Goal: Task Accomplishment & Management: Complete application form

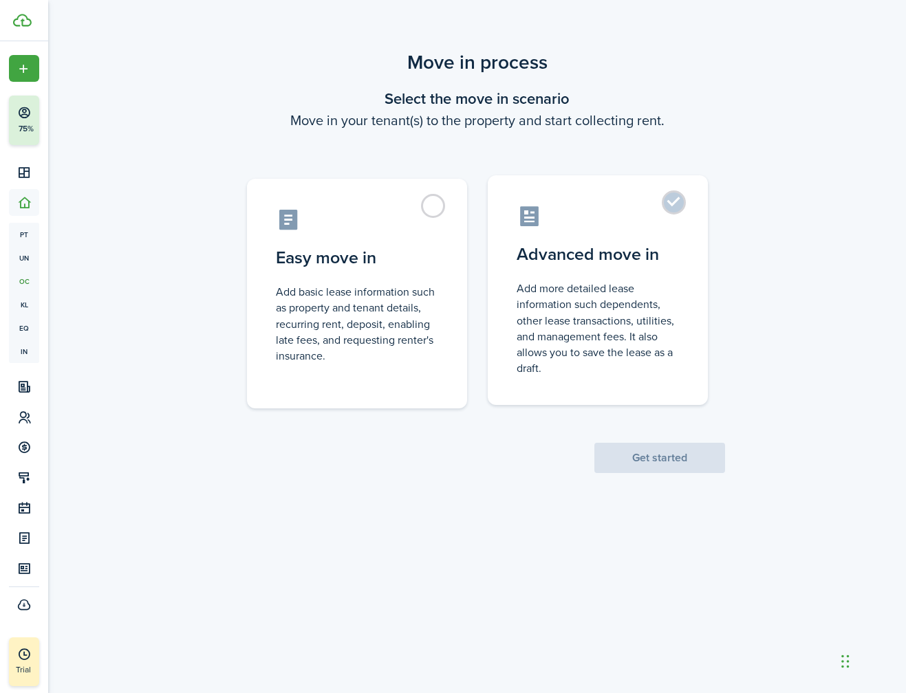
click at [642, 210] on control-radio-card-icon at bounding box center [597, 216] width 162 height 24
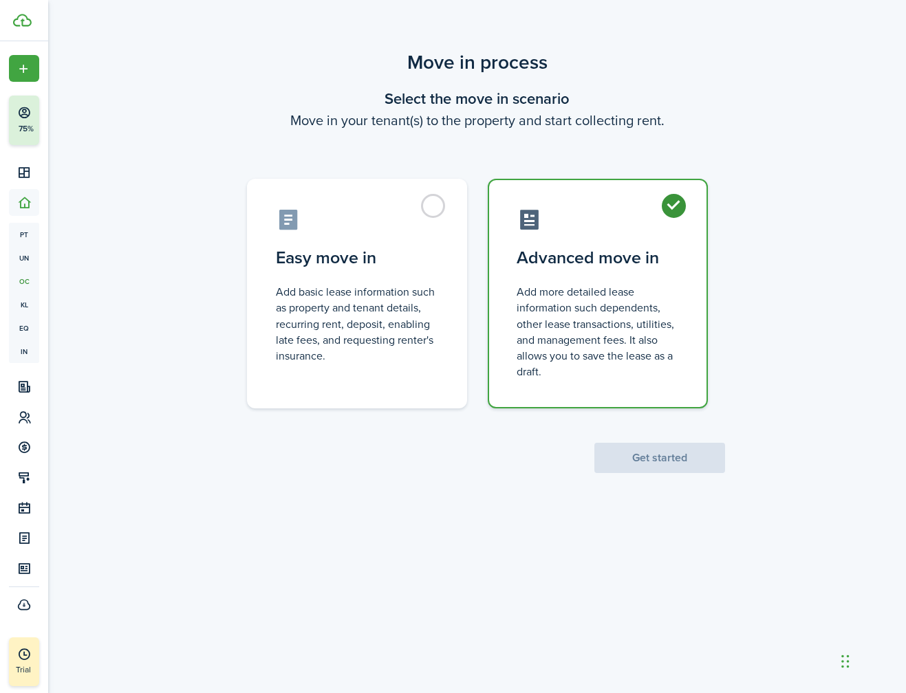
radio input "true"
click at [626, 449] on button "Get started" at bounding box center [659, 458] width 131 height 30
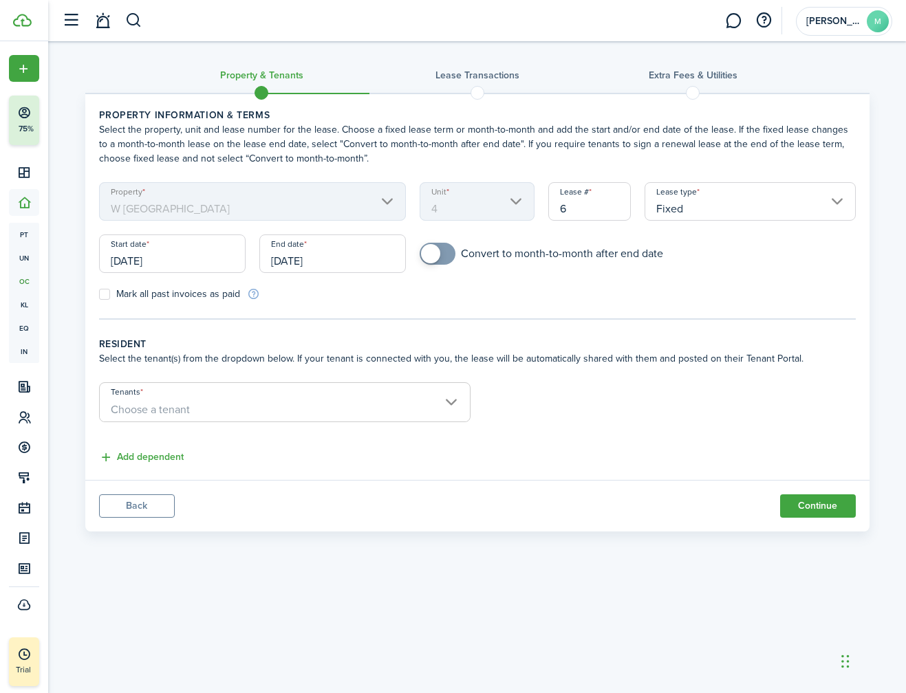
checkbox input "true"
click at [444, 253] on span at bounding box center [437, 254] width 14 height 22
click at [174, 404] on span "Choose a tenant" at bounding box center [150, 410] width 79 height 16
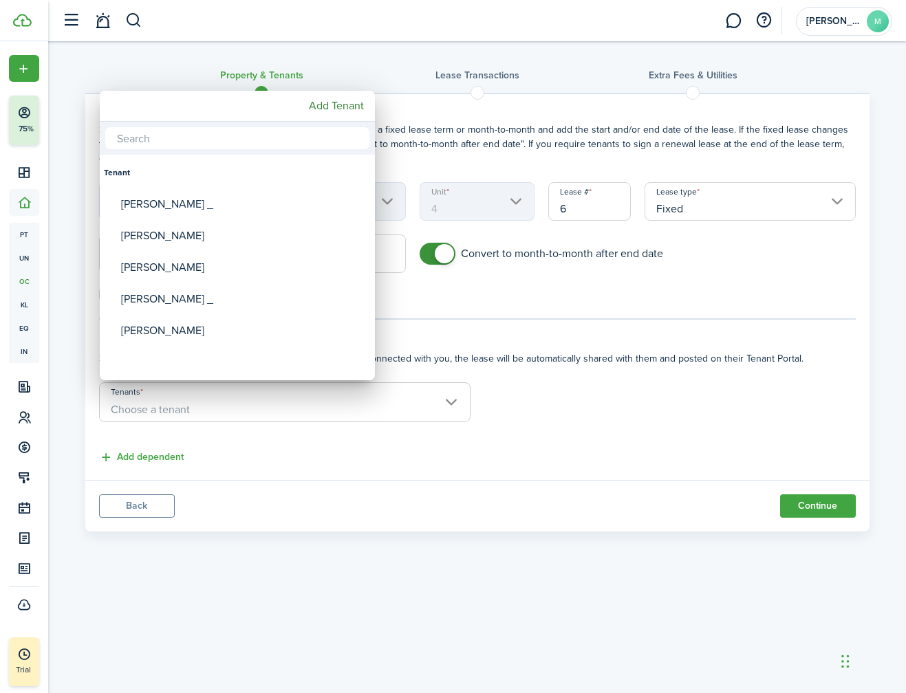
click at [246, 451] on div at bounding box center [453, 346] width 1126 height 913
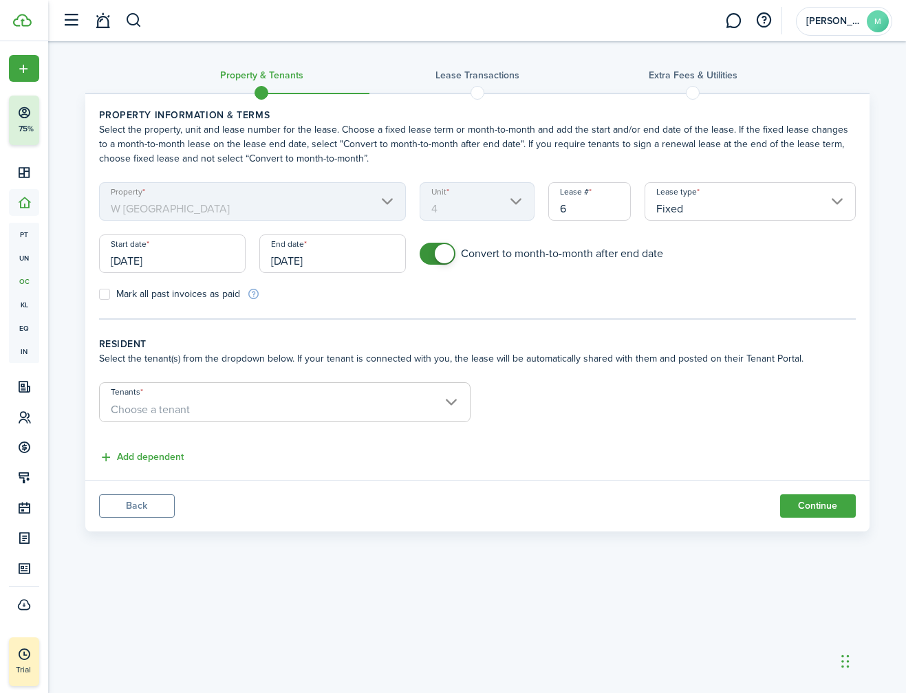
click at [221, 402] on span "Choose a tenant" at bounding box center [285, 409] width 370 height 23
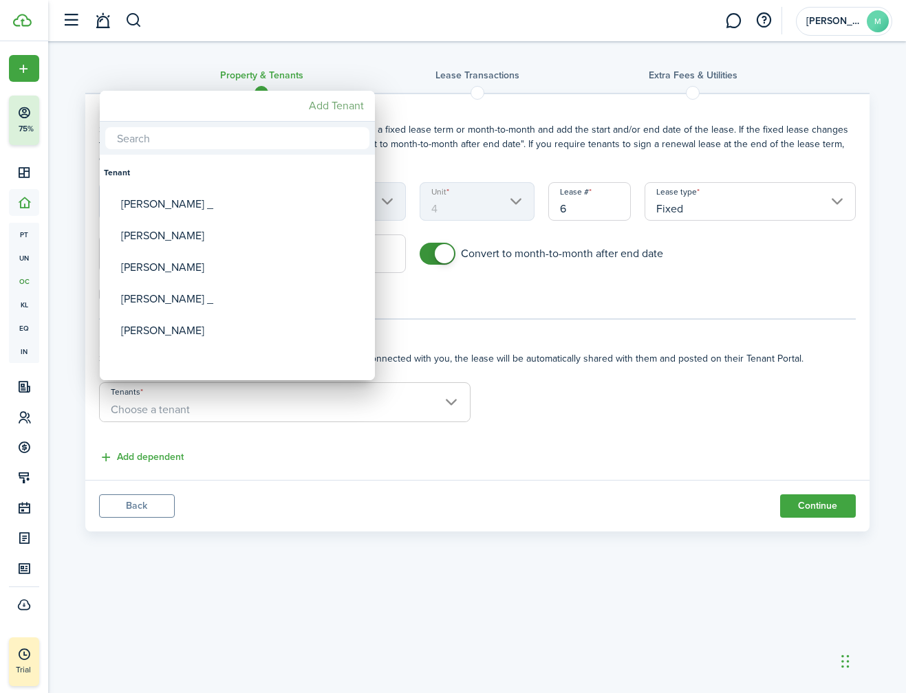
click at [332, 114] on mbsc-button "Add Tenant" at bounding box center [336, 106] width 66 height 25
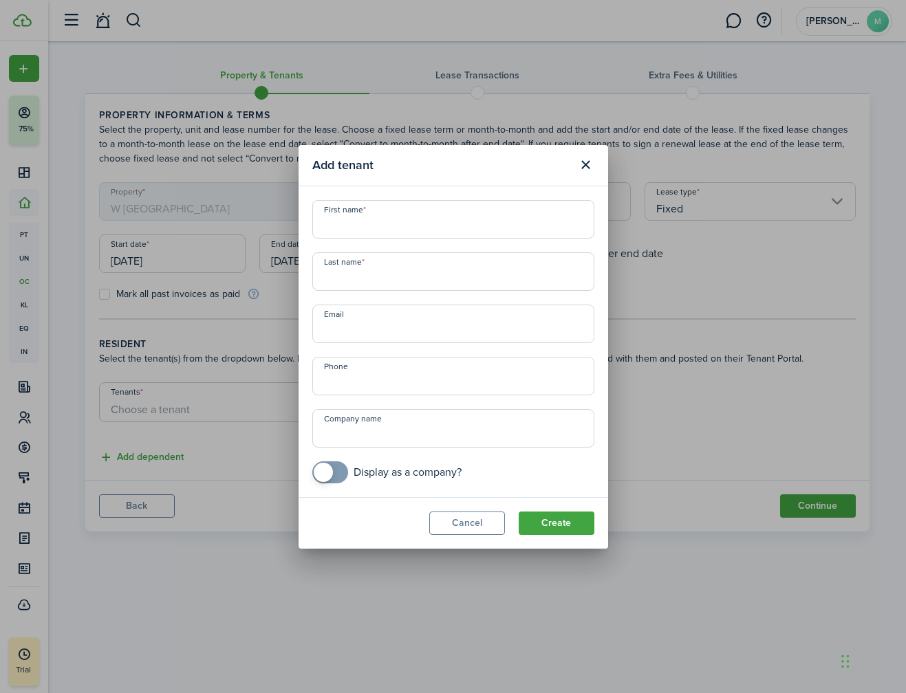
click at [376, 230] on input "First name" at bounding box center [453, 219] width 282 height 39
type input "[PERSON_NAME]"
type input "[EMAIL_ADDRESS][DOMAIN_NAME]"
type input "+1"
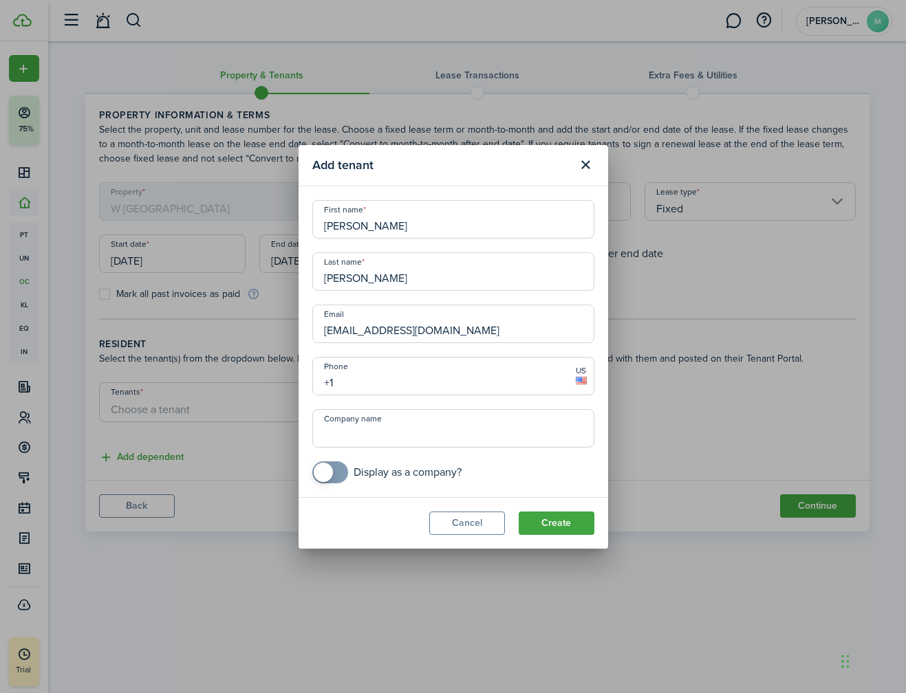
click at [371, 386] on input "+1" at bounding box center [453, 376] width 282 height 39
click at [371, 428] on input "Company name" at bounding box center [453, 428] width 282 height 39
click at [549, 525] on button "Create" at bounding box center [557, 523] width 76 height 23
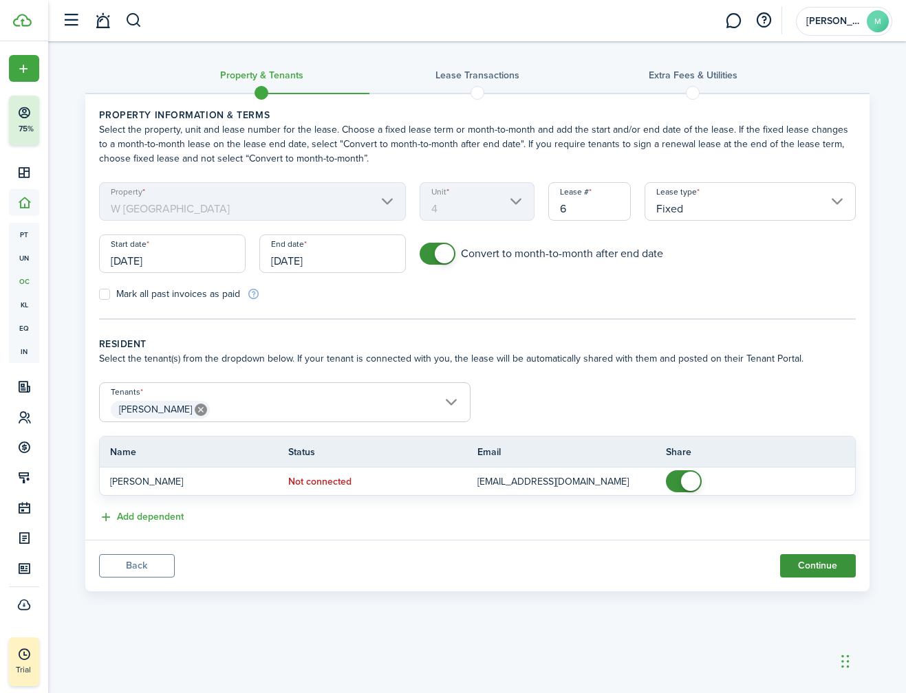
click at [798, 567] on button "Continue" at bounding box center [818, 565] width 76 height 23
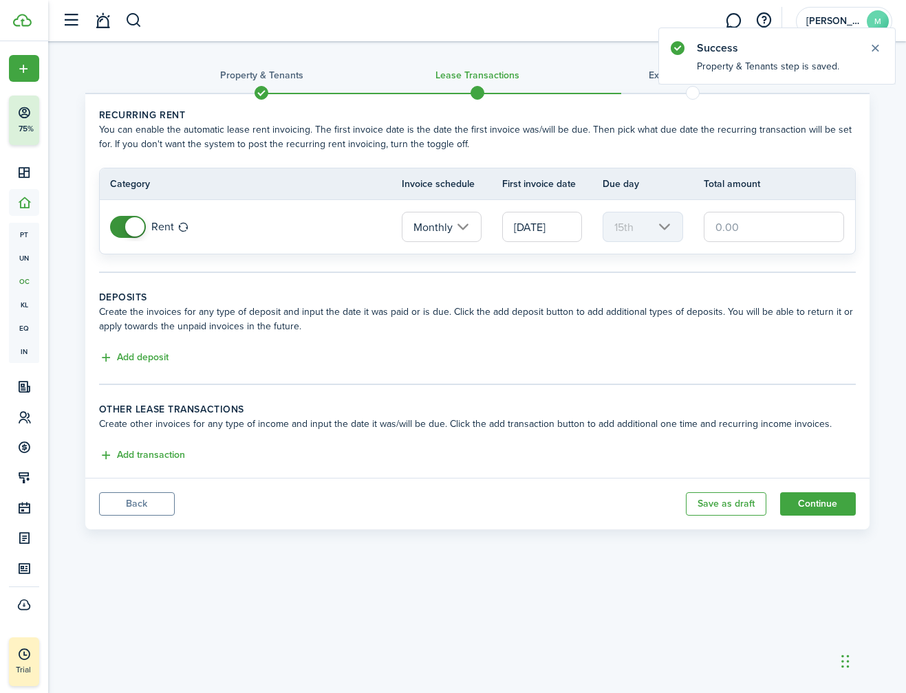
click at [772, 216] on input "text" at bounding box center [774, 227] width 141 height 30
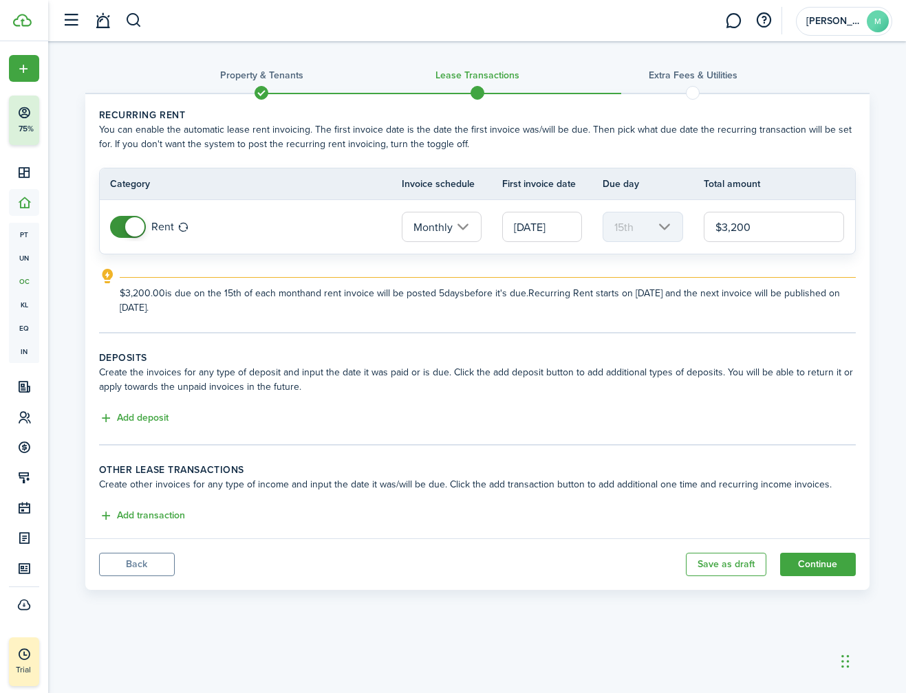
type input "$3,200.00"
click at [580, 313] on explanation-description "$3,200.00 is due on the 15th of each month and rent invoice will be posted 5 da…" at bounding box center [488, 300] width 736 height 29
click at [543, 226] on input "[DATE]" at bounding box center [542, 227] width 80 height 30
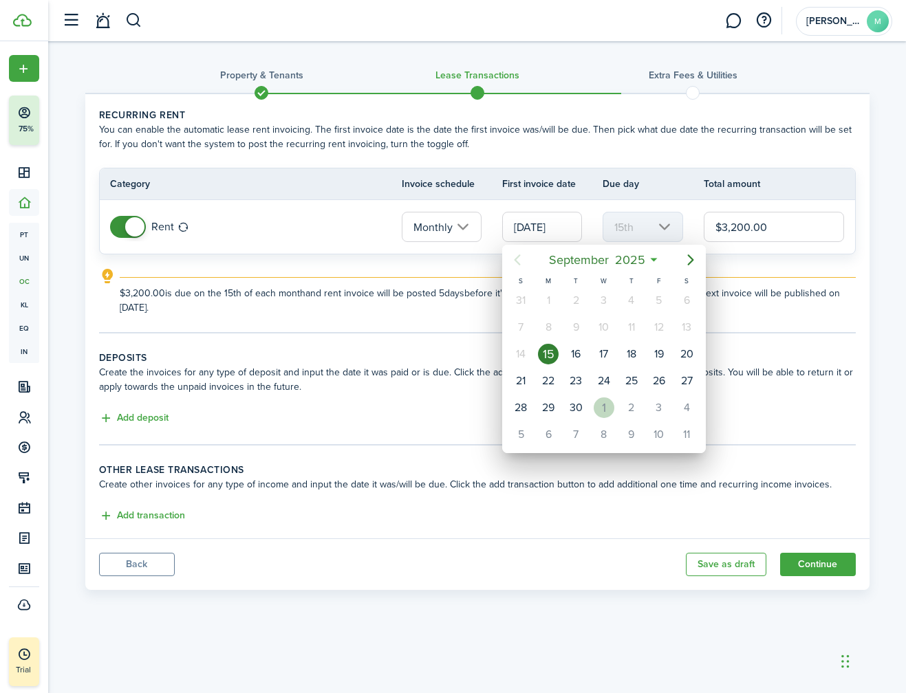
click at [597, 404] on div "1" at bounding box center [603, 407] width 21 height 21
type input "[DATE]"
type input "1st"
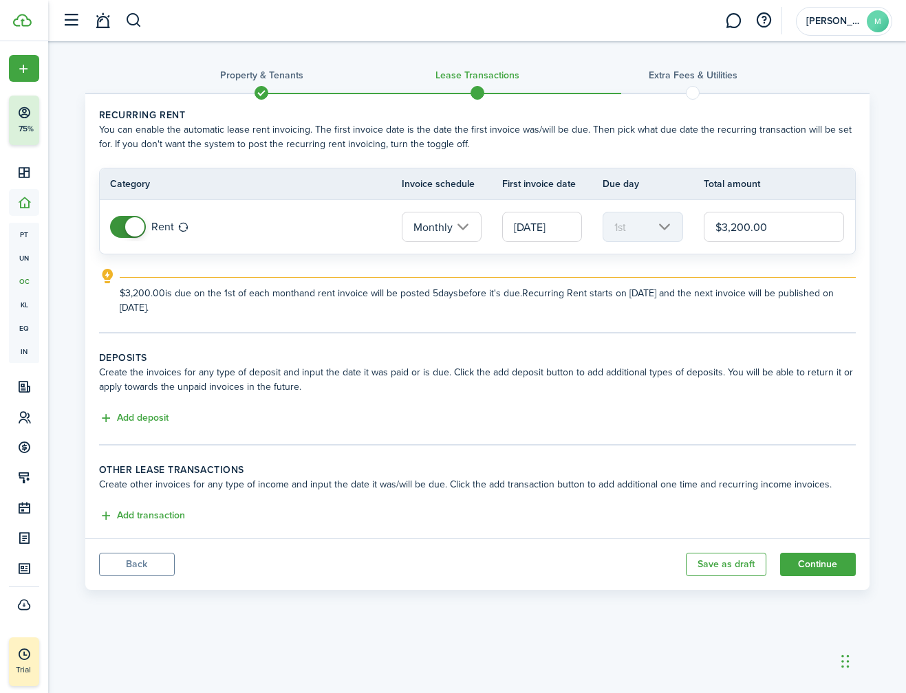
click at [153, 566] on button "Back" at bounding box center [137, 564] width 76 height 23
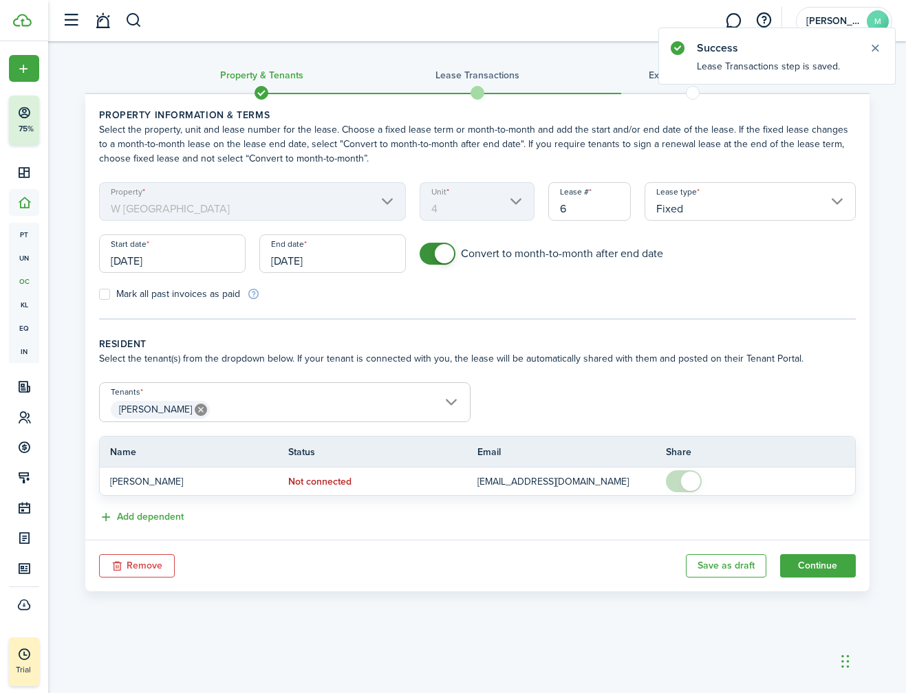
click at [198, 263] on input "[DATE]" at bounding box center [172, 254] width 146 height 39
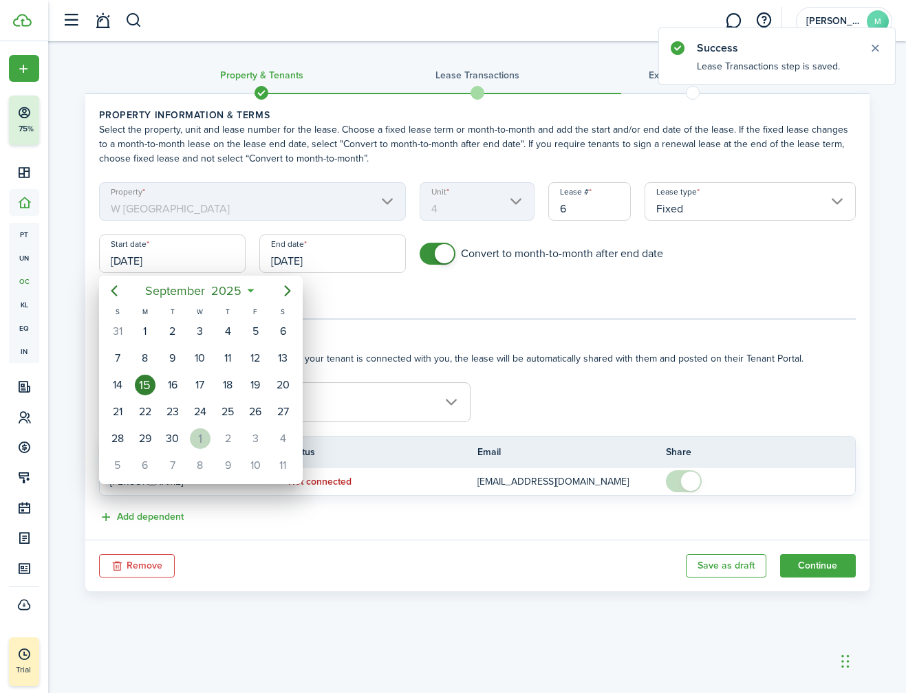
click at [196, 430] on div "1" at bounding box center [200, 438] width 21 height 21
type input "[DATE]"
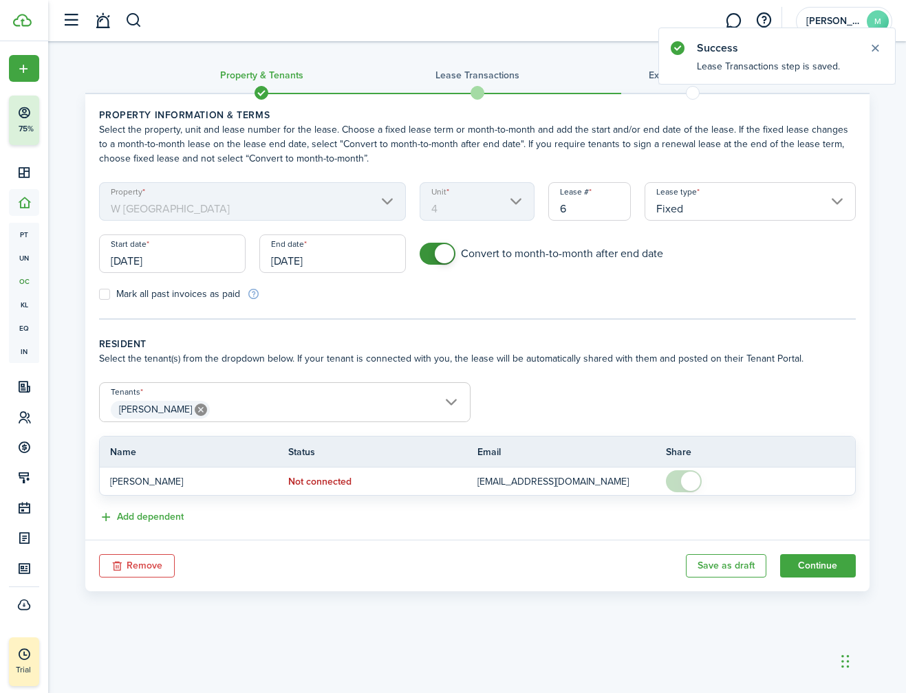
click at [297, 254] on input "[DATE]" at bounding box center [332, 254] width 146 height 39
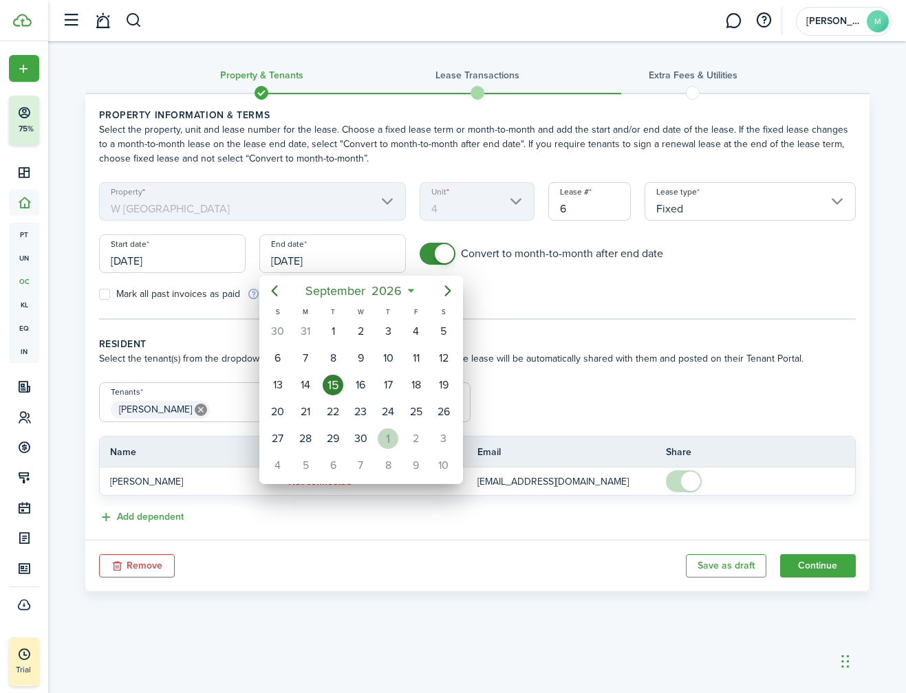
click at [382, 437] on div "1" at bounding box center [388, 438] width 21 height 21
type input "[DATE]"
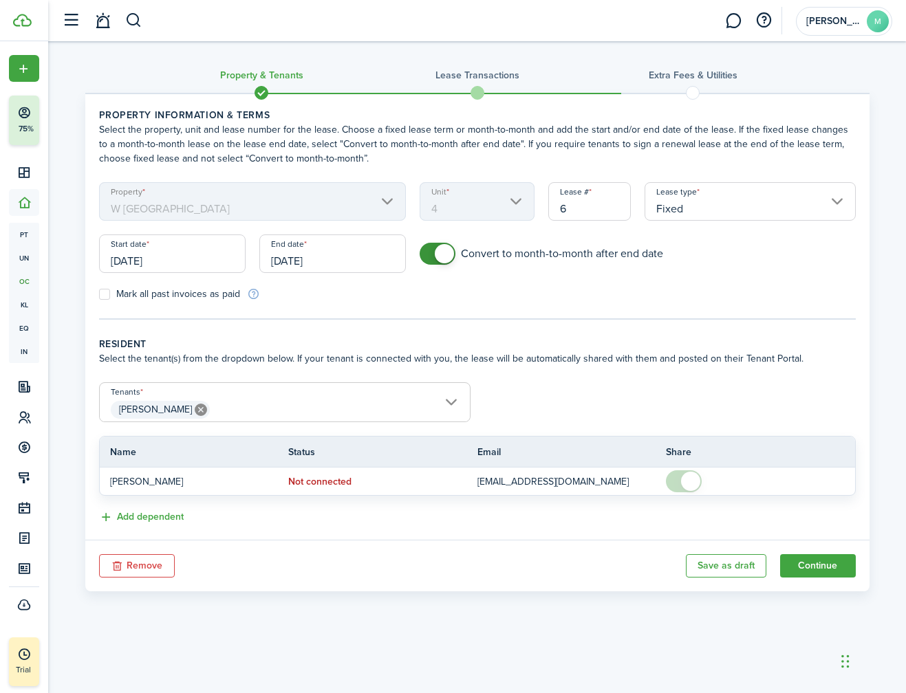
click at [405, 307] on tc-wizard-step "Property information & terms Select the property, unit and lease number for the…" at bounding box center [477, 214] width 756 height 212
click at [818, 565] on button "Continue" at bounding box center [818, 565] width 76 height 23
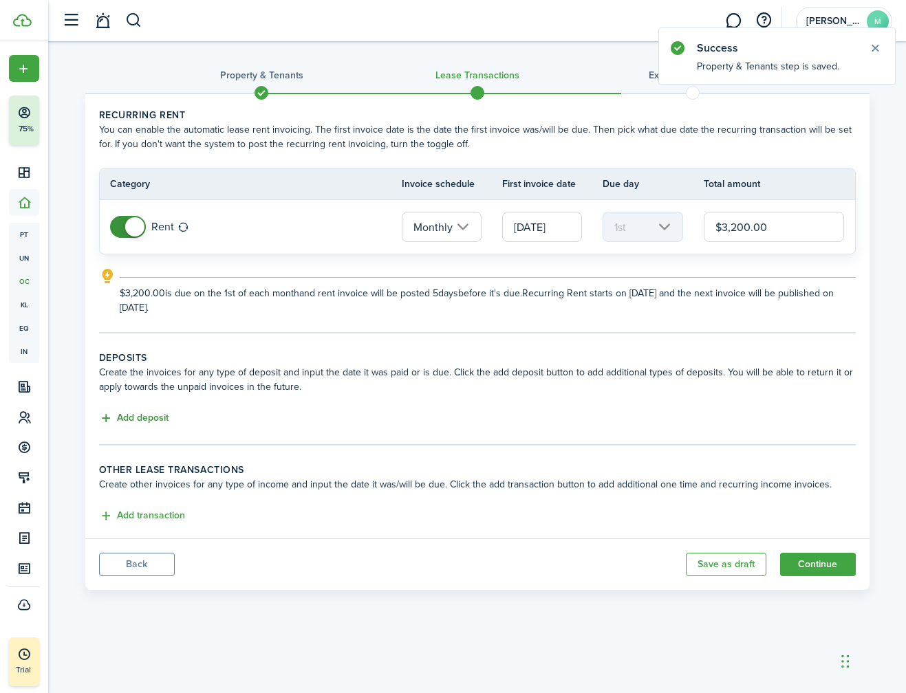
click at [144, 420] on button "Add deposit" at bounding box center [133, 419] width 69 height 16
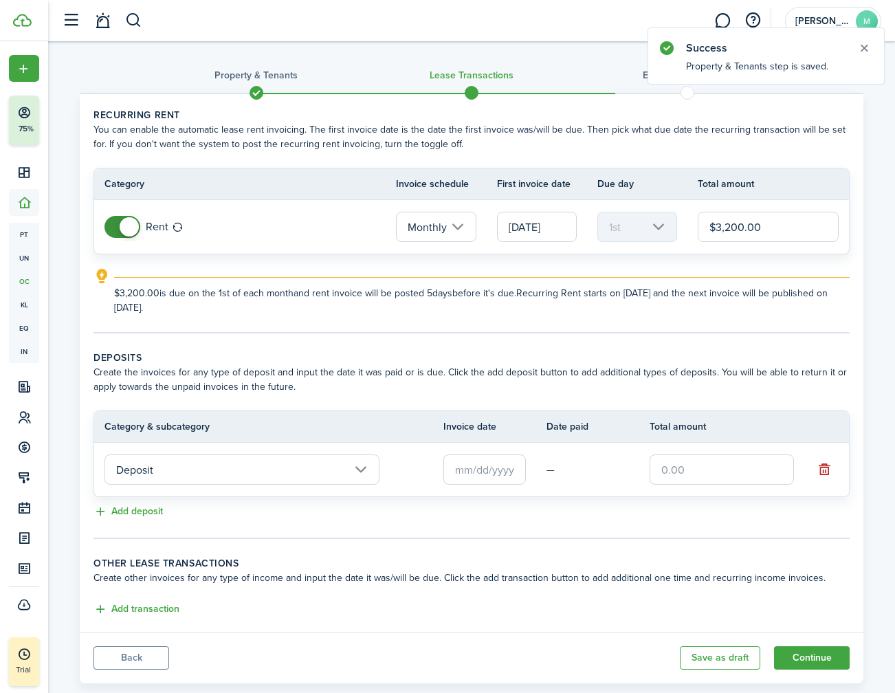
click at [294, 473] on input "Deposit" at bounding box center [242, 470] width 275 height 30
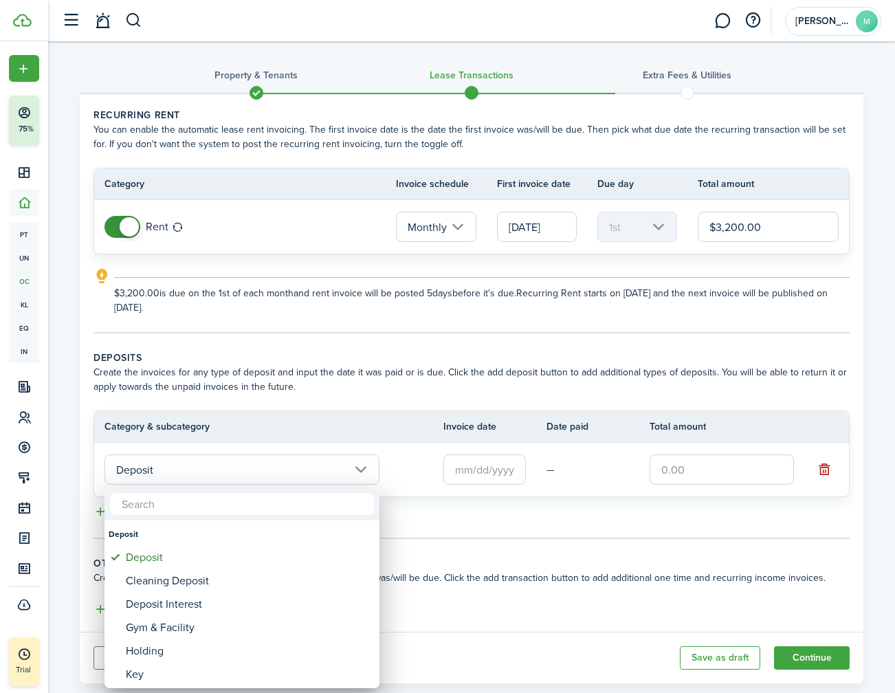
click at [368, 384] on div at bounding box center [447, 346] width 1115 height 913
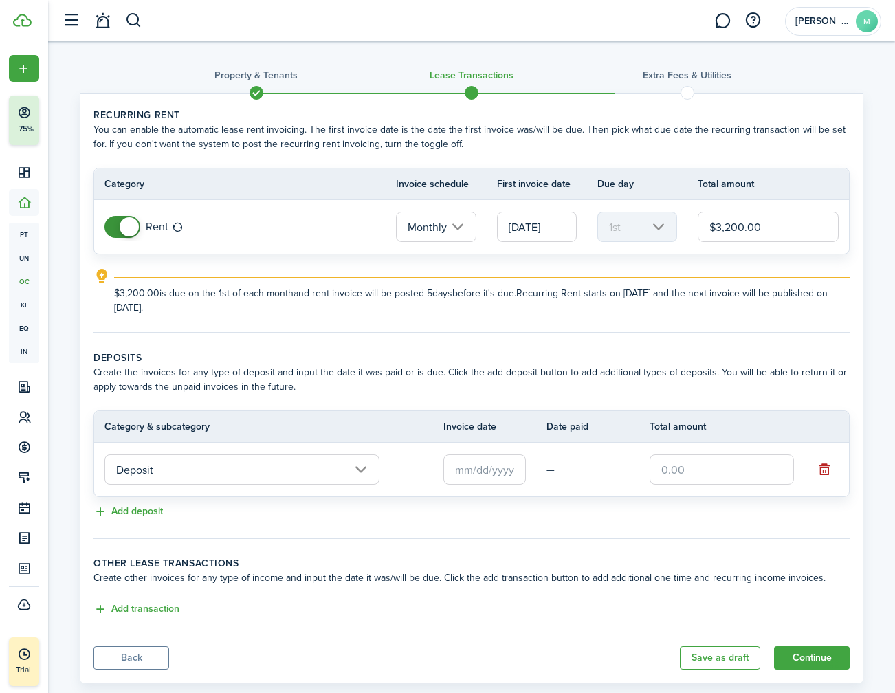
click at [462, 470] on input "text" at bounding box center [485, 470] width 83 height 30
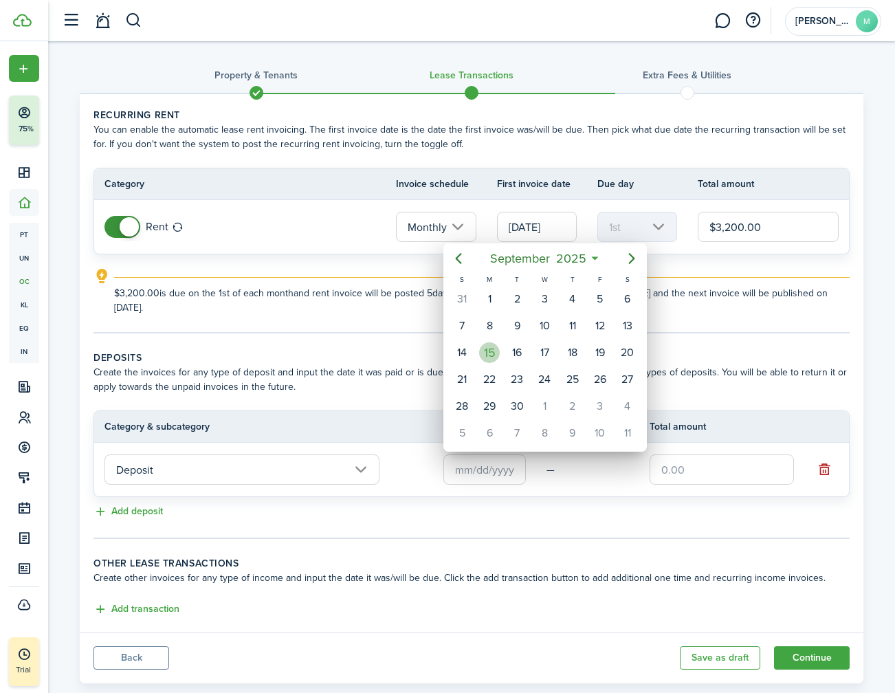
click at [494, 350] on div "15" at bounding box center [489, 352] width 21 height 21
type input "[DATE]"
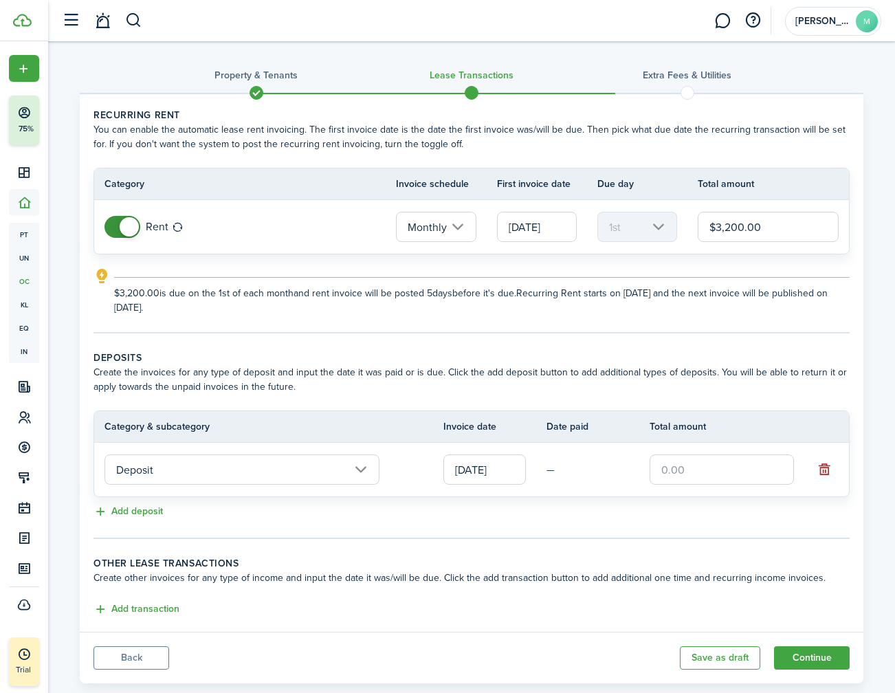
click at [692, 465] on input "text" at bounding box center [722, 470] width 144 height 30
type input "$3,200.00"
click at [652, 532] on tc-wizard-step "Deposits Create the invoices for any type of deposit and input the date it was …" at bounding box center [472, 445] width 756 height 188
click at [792, 659] on button "Continue" at bounding box center [812, 657] width 76 height 23
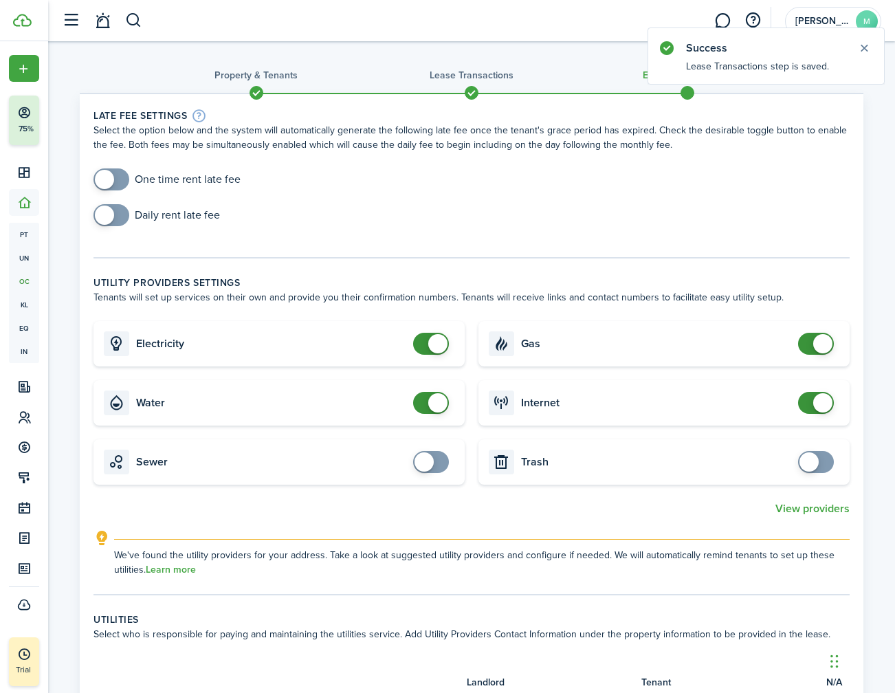
checkbox input "false"
click at [424, 345] on span at bounding box center [431, 344] width 14 height 22
checkbox input "false"
click at [809, 397] on span at bounding box center [816, 403] width 14 height 22
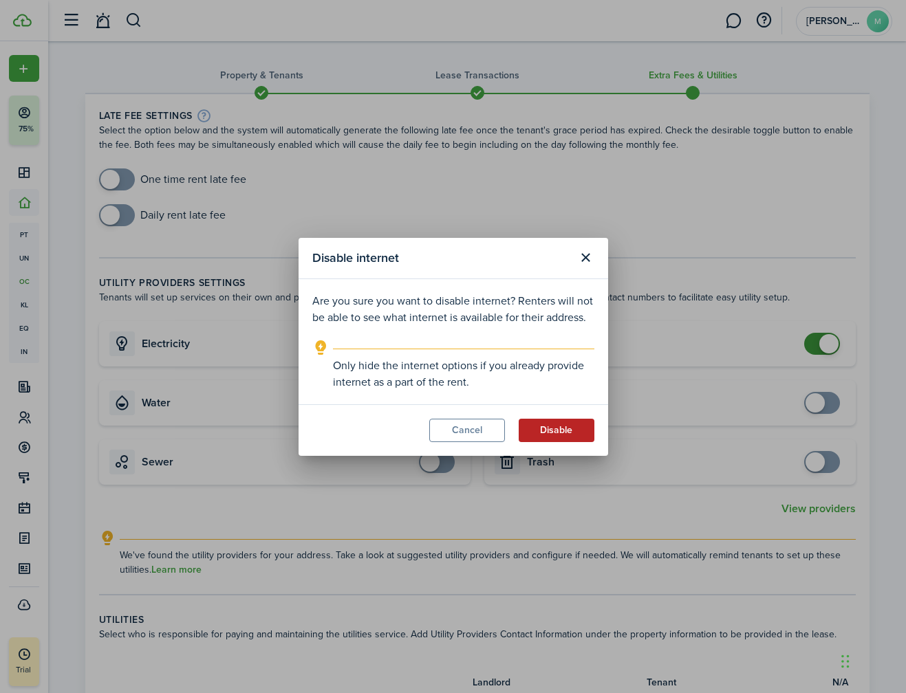
click at [545, 426] on button "Disable" at bounding box center [557, 430] width 76 height 23
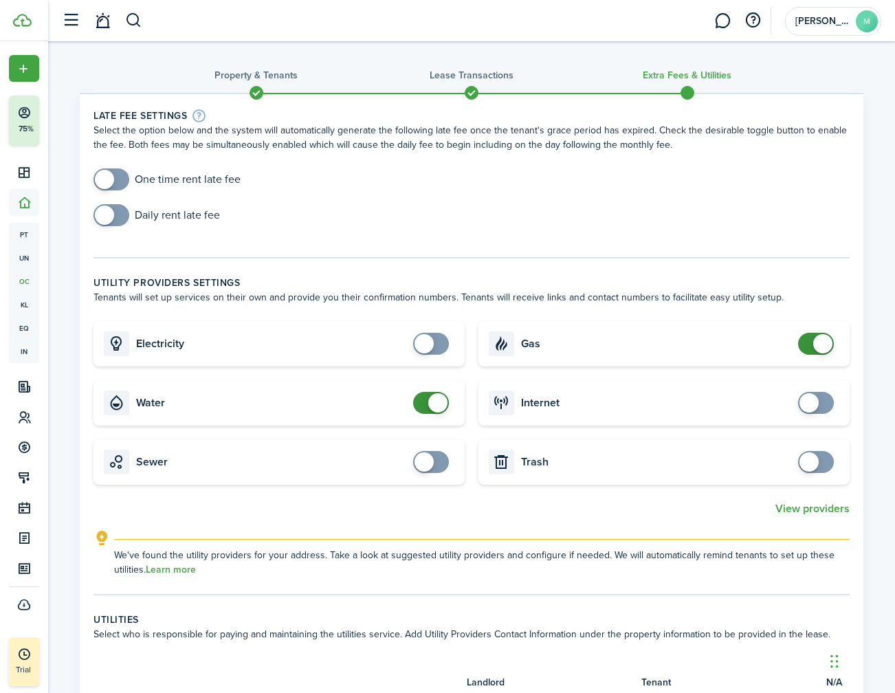
checkbox input "false"
click at [816, 346] on span at bounding box center [823, 343] width 19 height 19
checkbox input "false"
click at [429, 400] on span at bounding box center [437, 402] width 19 height 19
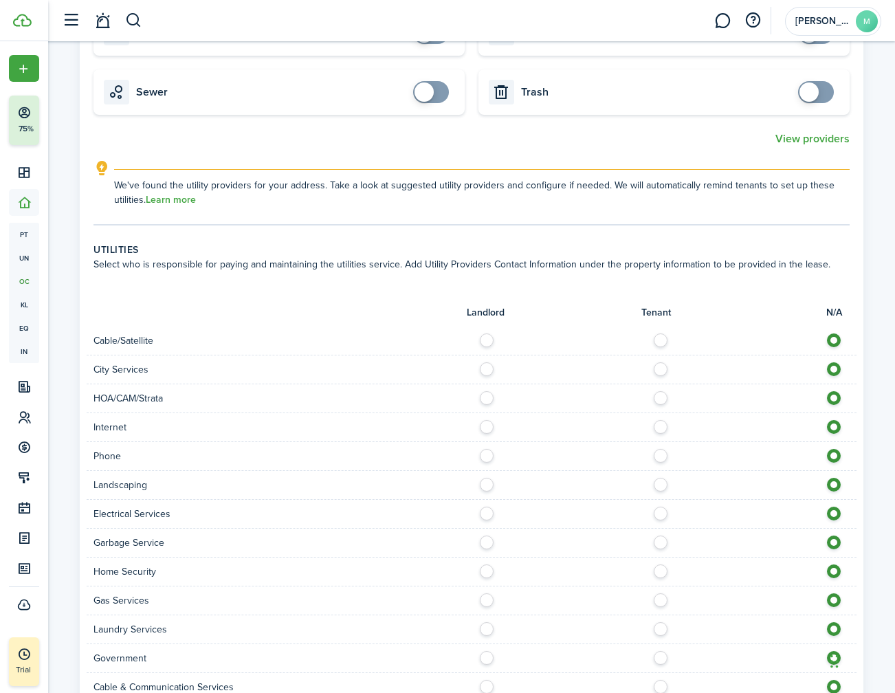
scroll to position [597, 0]
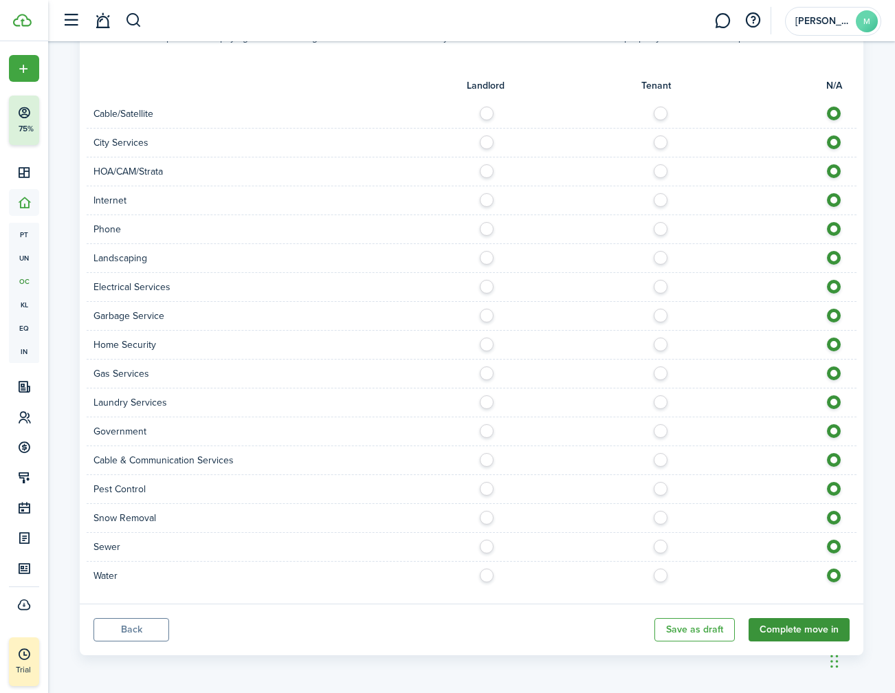
click at [794, 624] on button "Complete move in" at bounding box center [799, 629] width 101 height 23
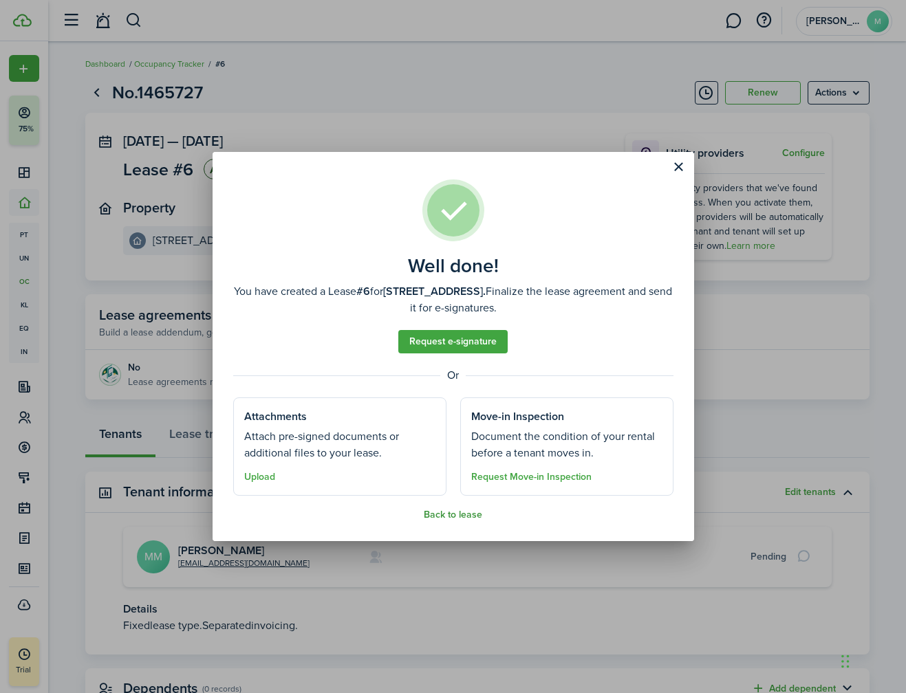
click at [444, 512] on button "Back to lease" at bounding box center [453, 515] width 58 height 11
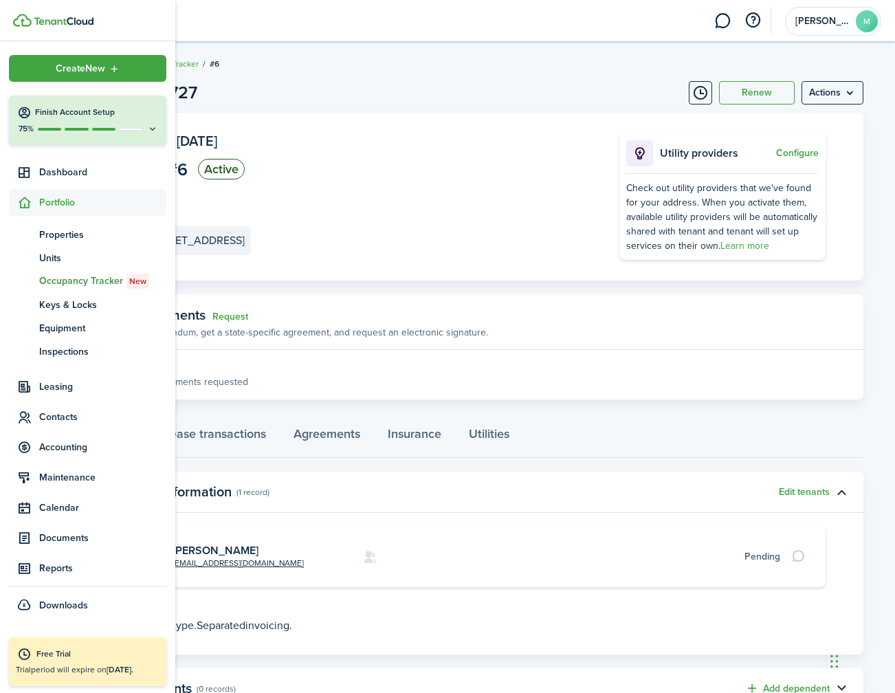
click at [60, 109] on h4 "Finish Account Setup" at bounding box center [96, 113] width 123 height 12
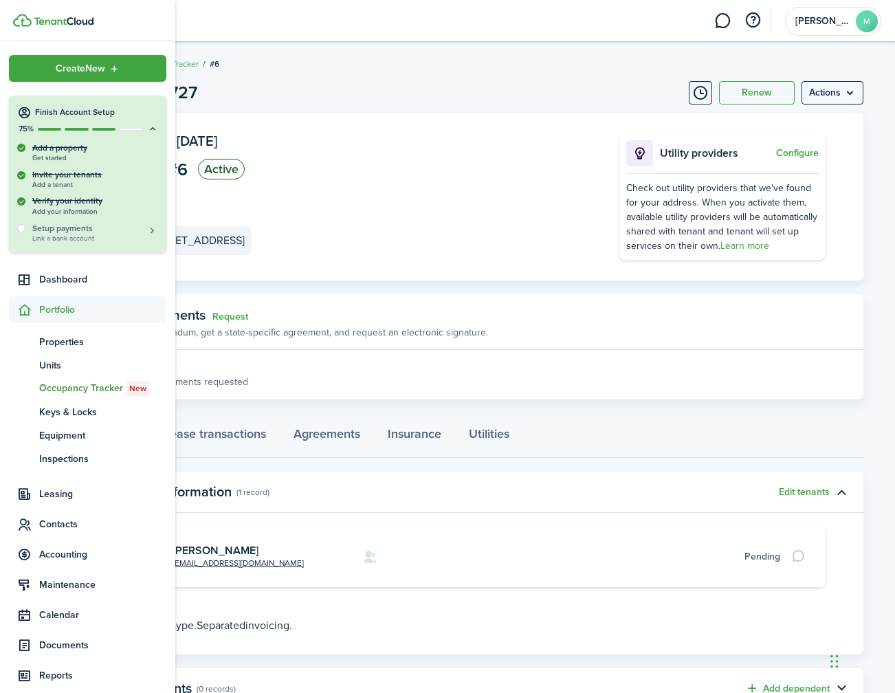
click at [68, 230] on h5 "Setup payments" at bounding box center [95, 228] width 126 height 12
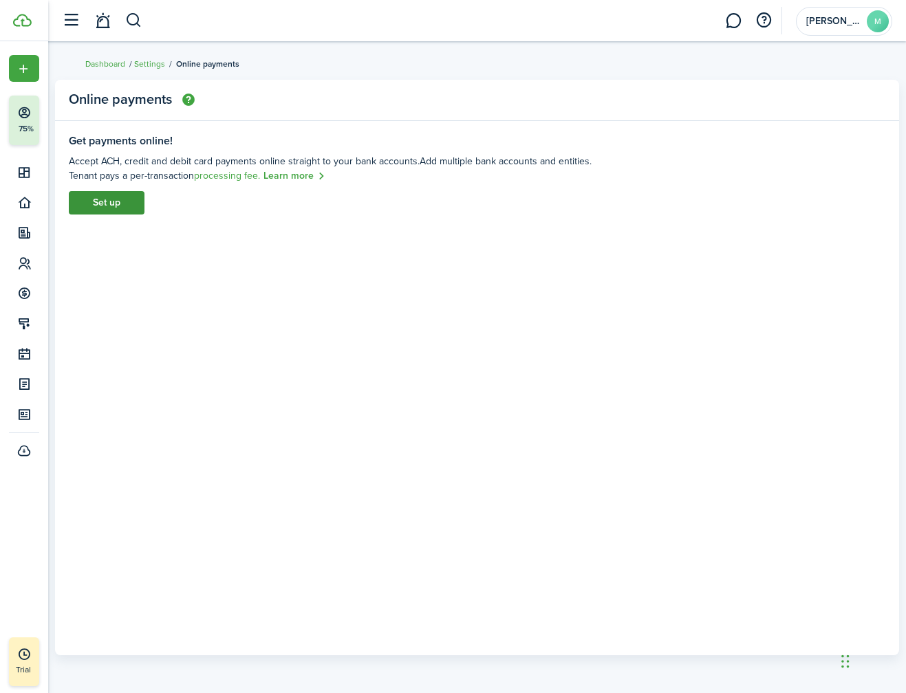
click at [102, 205] on link "Set up" at bounding box center [107, 202] width 76 height 23
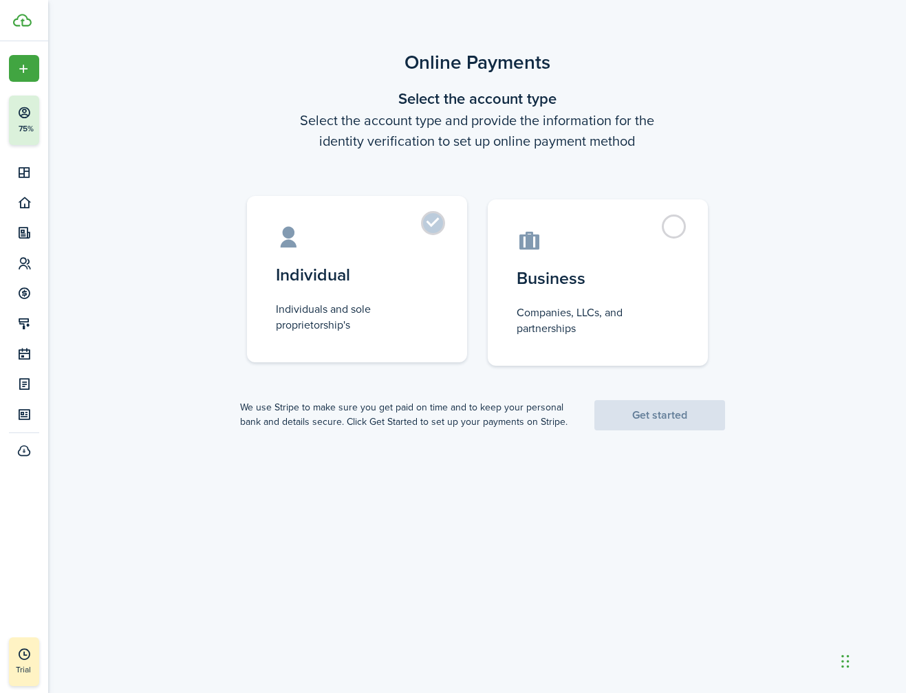
click at [424, 279] on control-radio-card-title "Individual" at bounding box center [357, 275] width 162 height 25
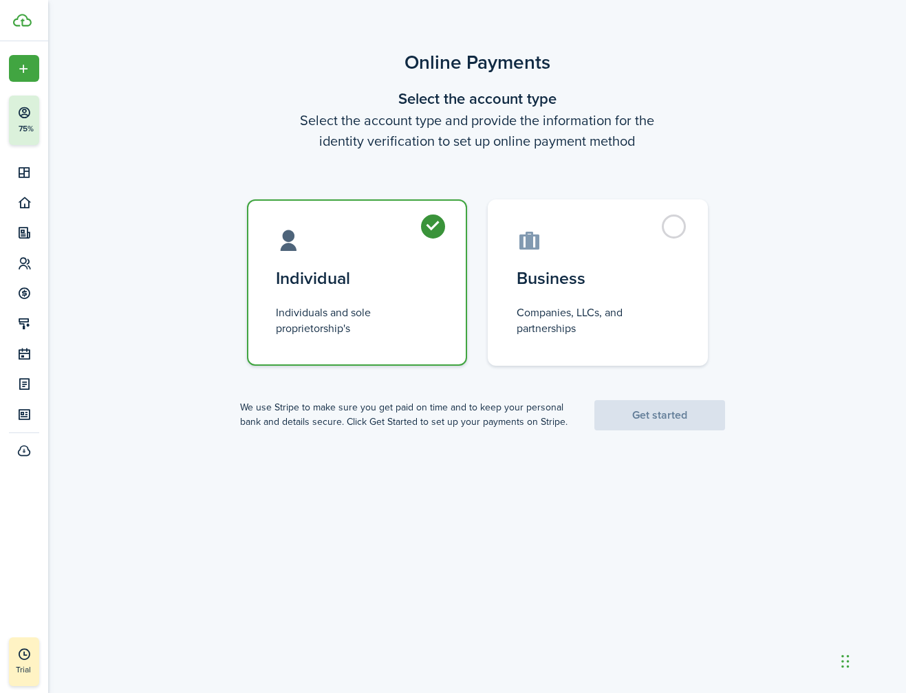
radio input "true"
click at [646, 422] on link "Get started" at bounding box center [659, 415] width 131 height 30
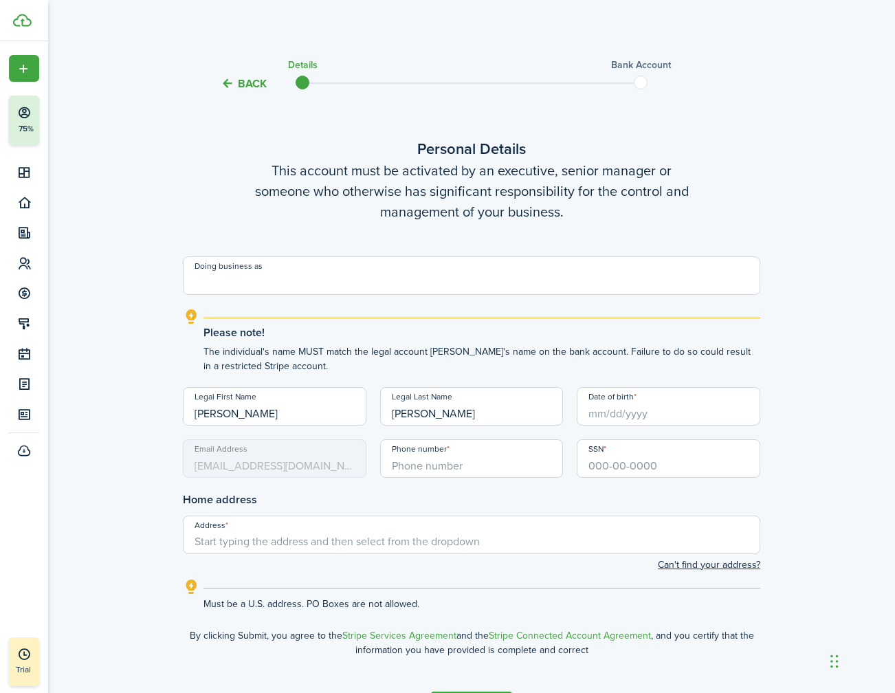
click at [333, 294] on input "Doing business as" at bounding box center [472, 276] width 578 height 39
type input "[PERSON_NAME]"
click at [164, 347] on div "Back Details Bank account Personal Details This account must be activated by an…" at bounding box center [472, 399] width 798 height 702
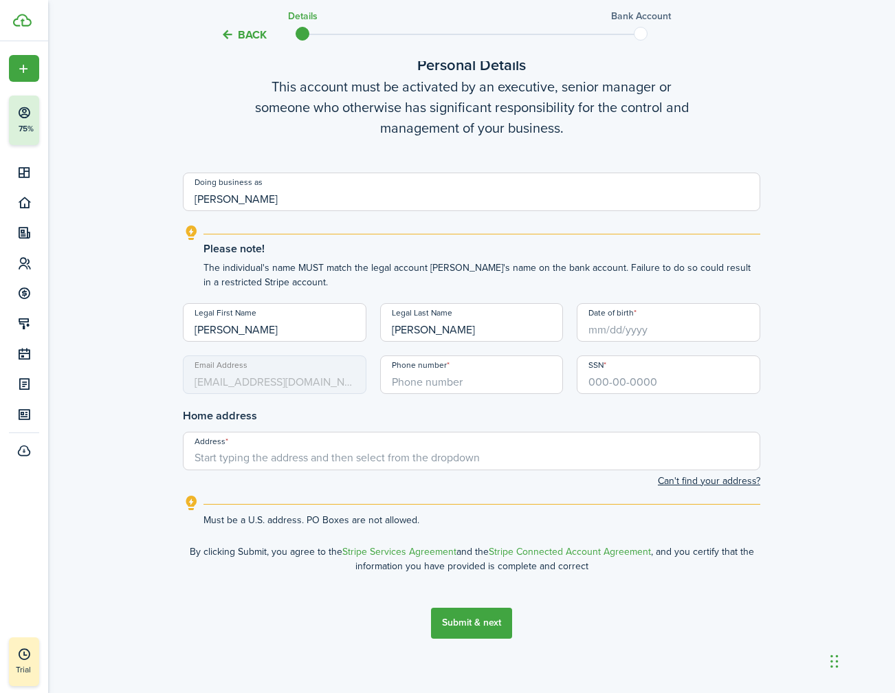
scroll to position [84, 0]
click at [593, 327] on input "Date of birth" at bounding box center [669, 322] width 184 height 39
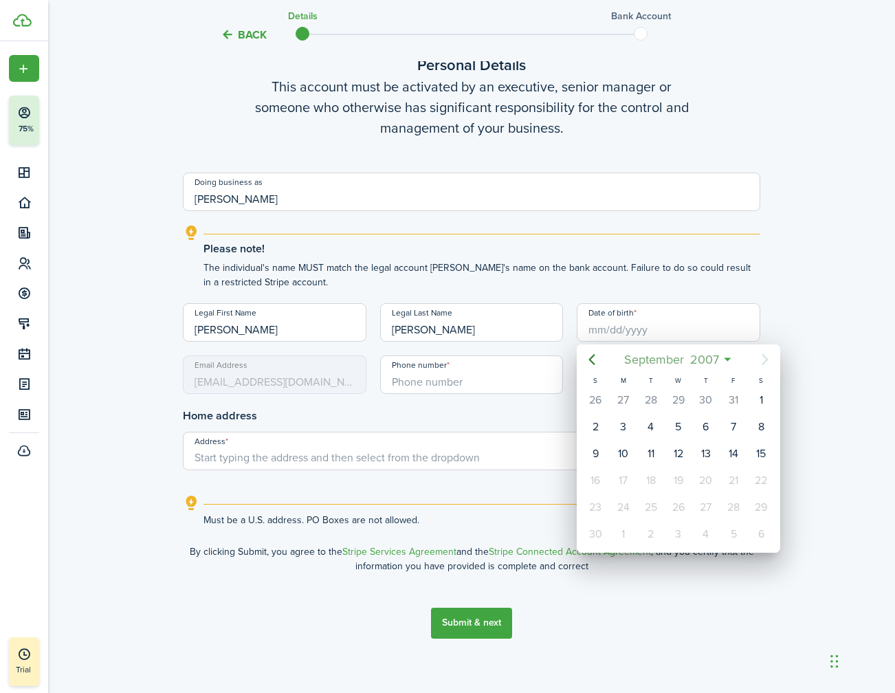
click at [708, 358] on span "2007" at bounding box center [704, 359] width 35 height 25
click at [597, 364] on icon "Previous page" at bounding box center [592, 359] width 17 height 17
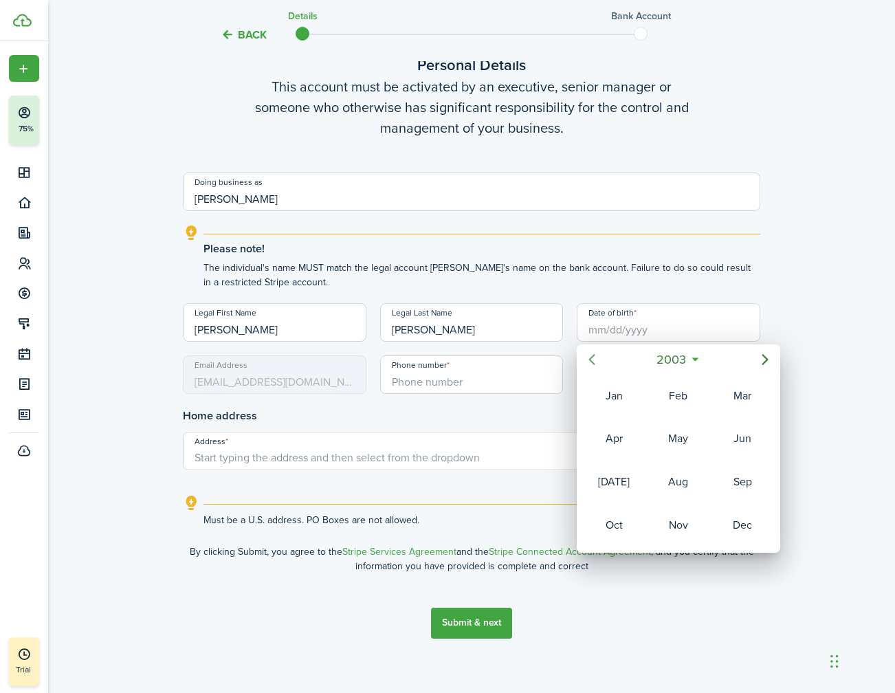
click at [597, 364] on icon "Previous page" at bounding box center [592, 359] width 17 height 17
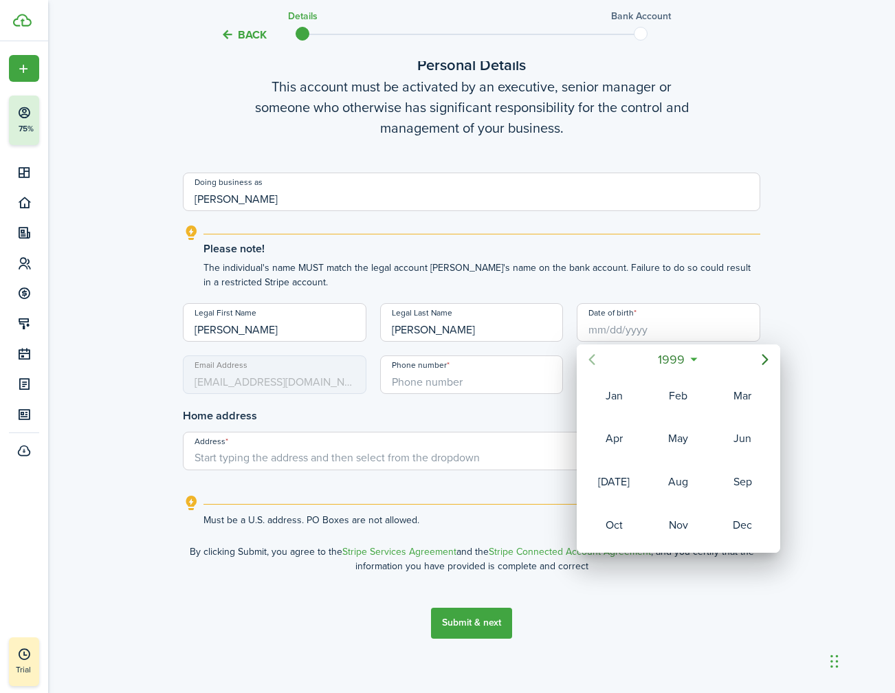
click at [597, 364] on icon "Previous page" at bounding box center [592, 359] width 17 height 17
click at [692, 519] on div "Nov" at bounding box center [679, 525] width 50 height 22
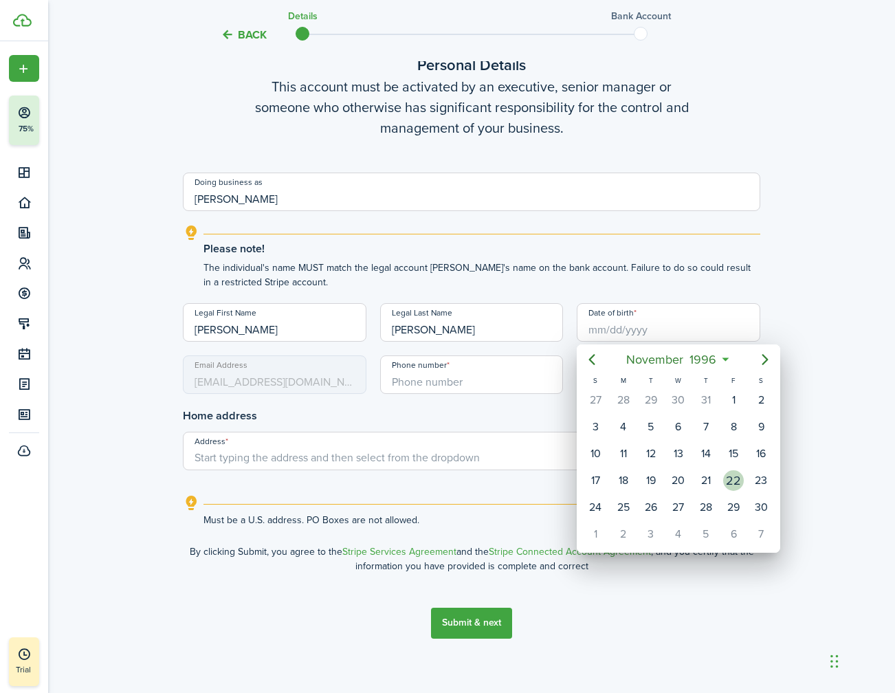
click at [723, 482] on div "22" at bounding box center [734, 481] width 28 height 26
type input "[DATE]"
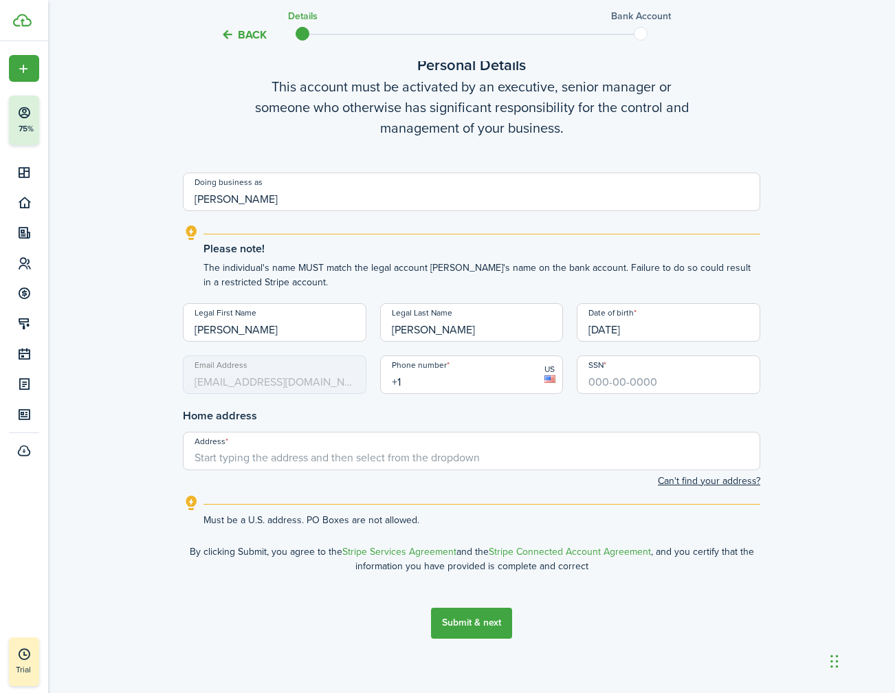
click at [411, 385] on input "+1" at bounding box center [472, 375] width 184 height 39
type input "[PHONE_NUMBER]"
click at [605, 379] on input "SSN" at bounding box center [669, 375] width 184 height 39
type input "223-79-3289"
click at [457, 453] on input "Address" at bounding box center [472, 451] width 578 height 39
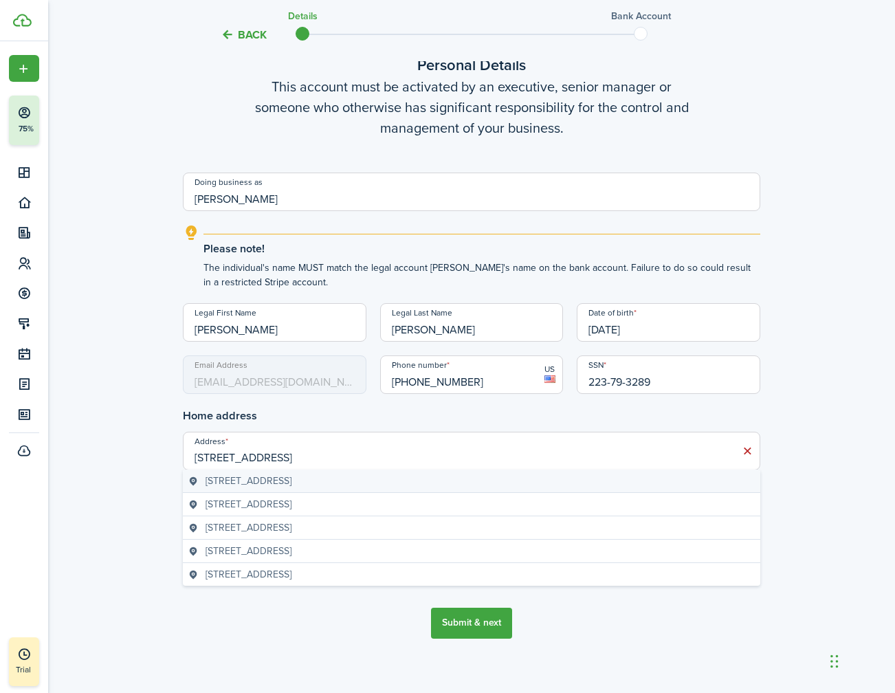
click at [336, 492] on div "[STREET_ADDRESS]" at bounding box center [472, 481] width 578 height 23
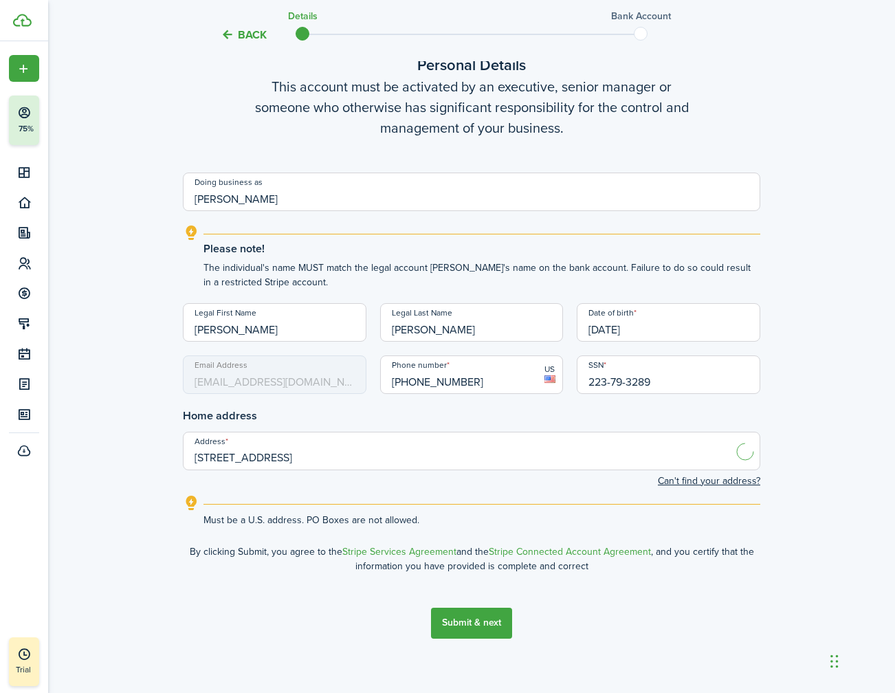
type input "[STREET_ADDRESS]"
click at [149, 471] on div "Back Details Bank account Personal Details This account must be activated by an…" at bounding box center [472, 315] width 798 height 702
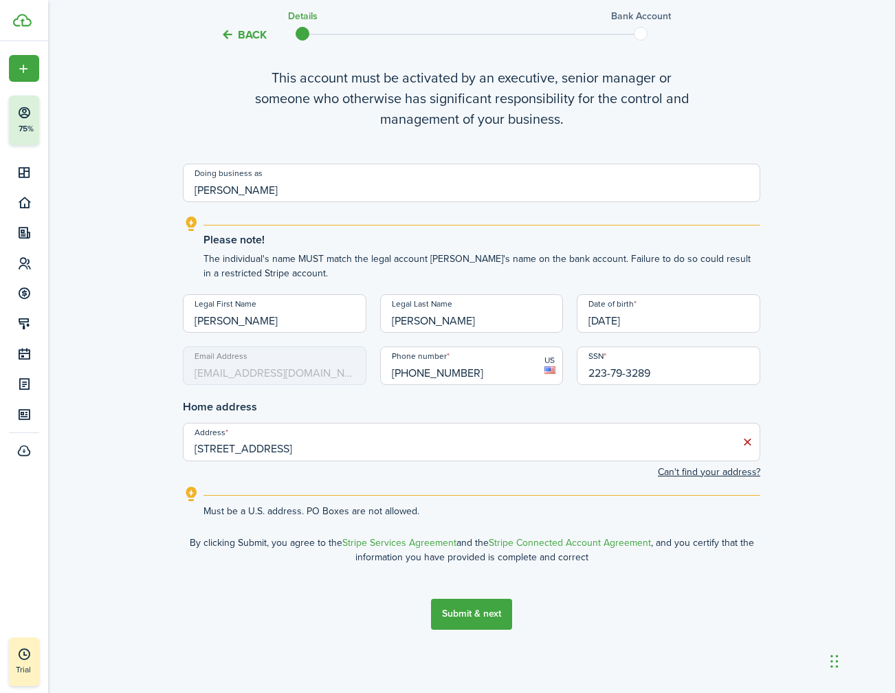
scroll to position [94, 0]
click at [479, 611] on button "Submit & next" at bounding box center [471, 613] width 81 height 31
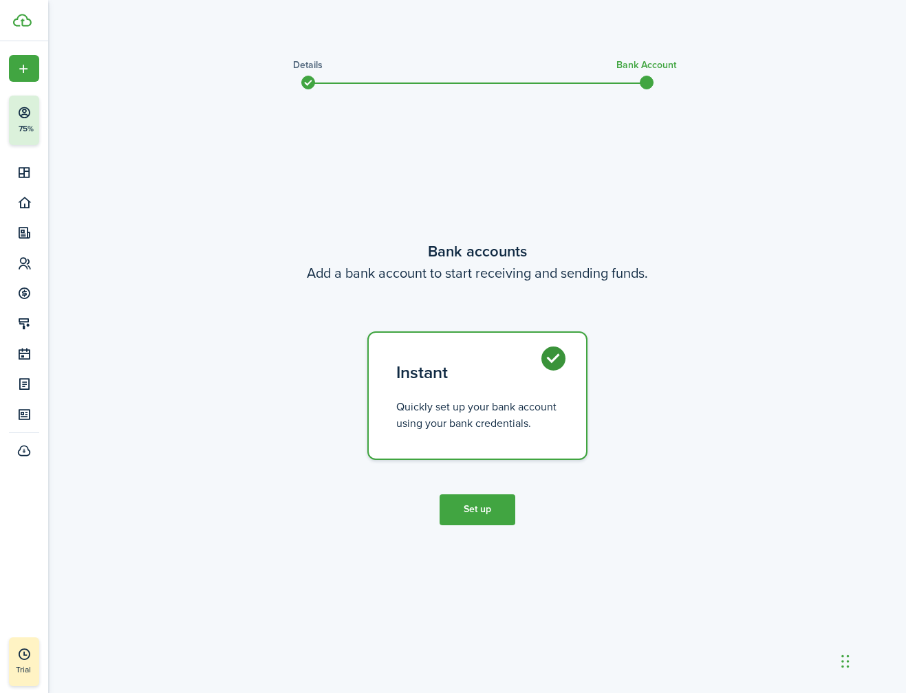
click at [471, 516] on button "Set up" at bounding box center [477, 509] width 76 height 31
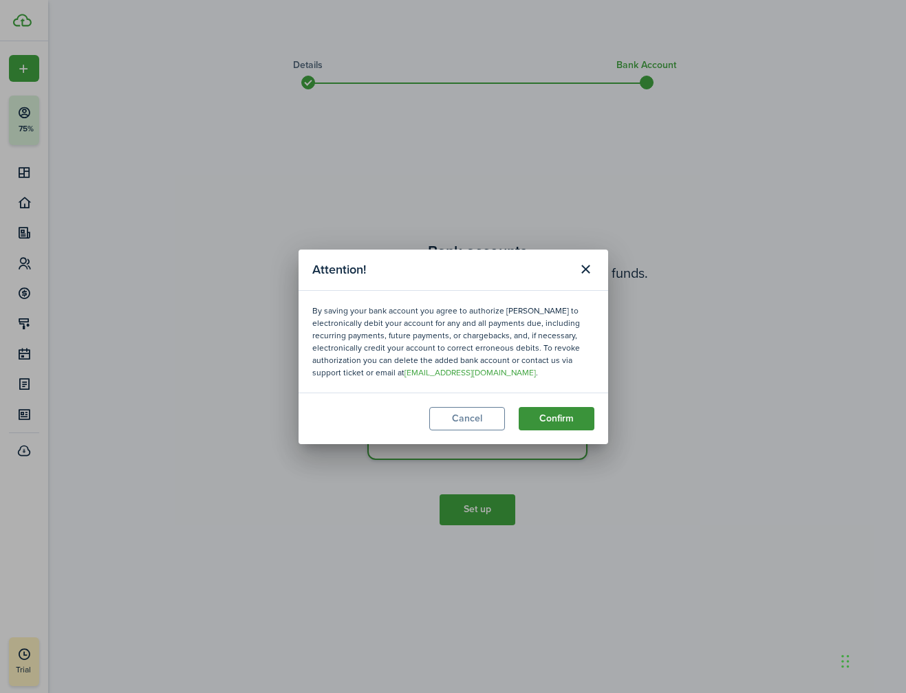
click at [552, 418] on button "Confirm" at bounding box center [557, 418] width 76 height 23
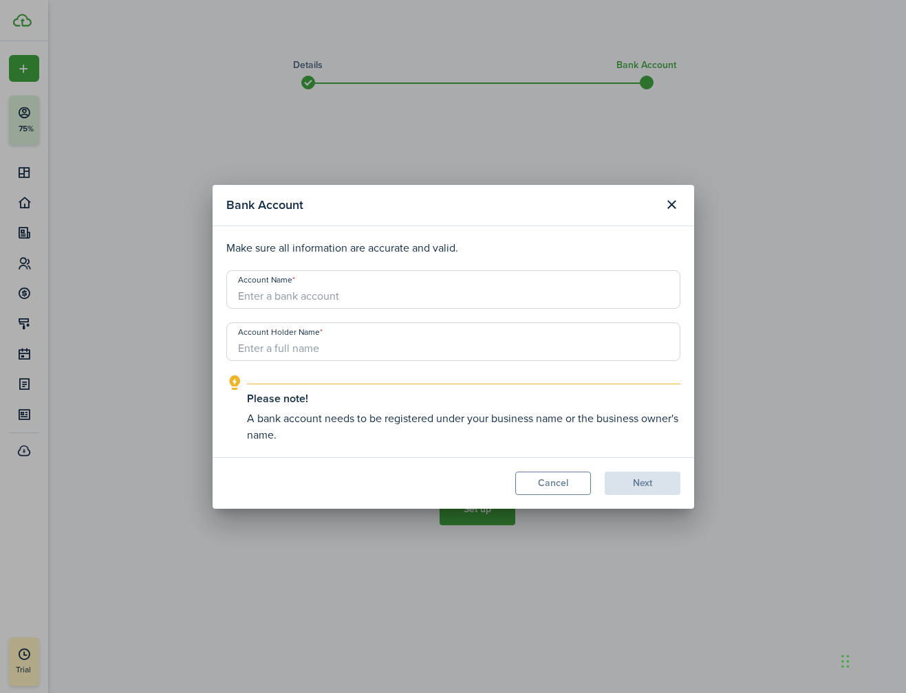
click at [358, 301] on input "Account Name" at bounding box center [453, 289] width 454 height 39
type input "First Bank Checking"
click at [320, 344] on input "Account Holder Name" at bounding box center [453, 342] width 454 height 39
type input "[PERSON_NAME]"
click at [628, 475] on button "Next" at bounding box center [642, 483] width 76 height 23
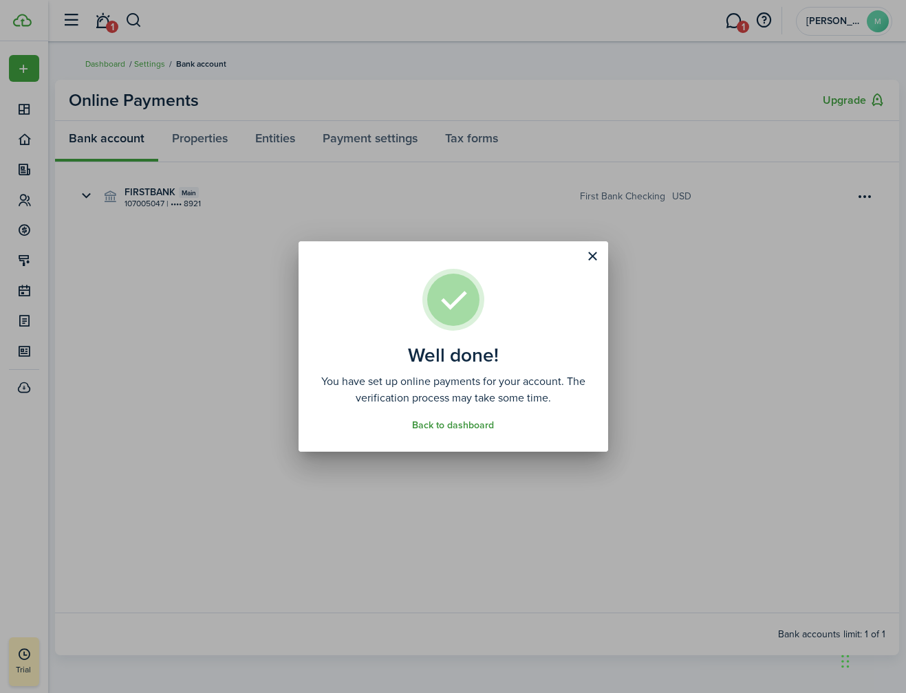
click at [462, 424] on link "Back to dashboard" at bounding box center [453, 425] width 82 height 11
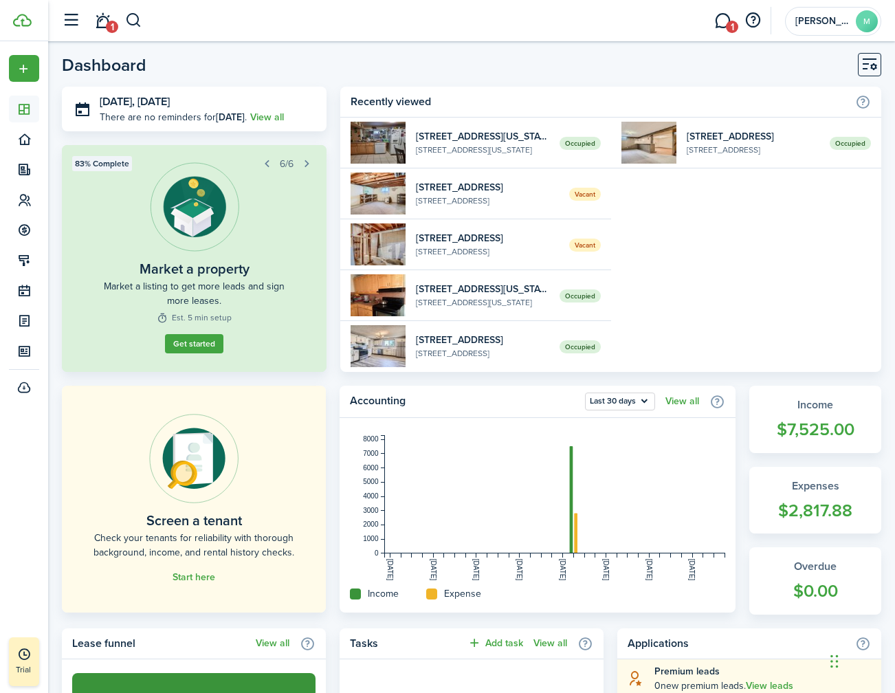
scroll to position [3, 0]
click at [718, 28] on link "1" at bounding box center [723, 20] width 26 height 35
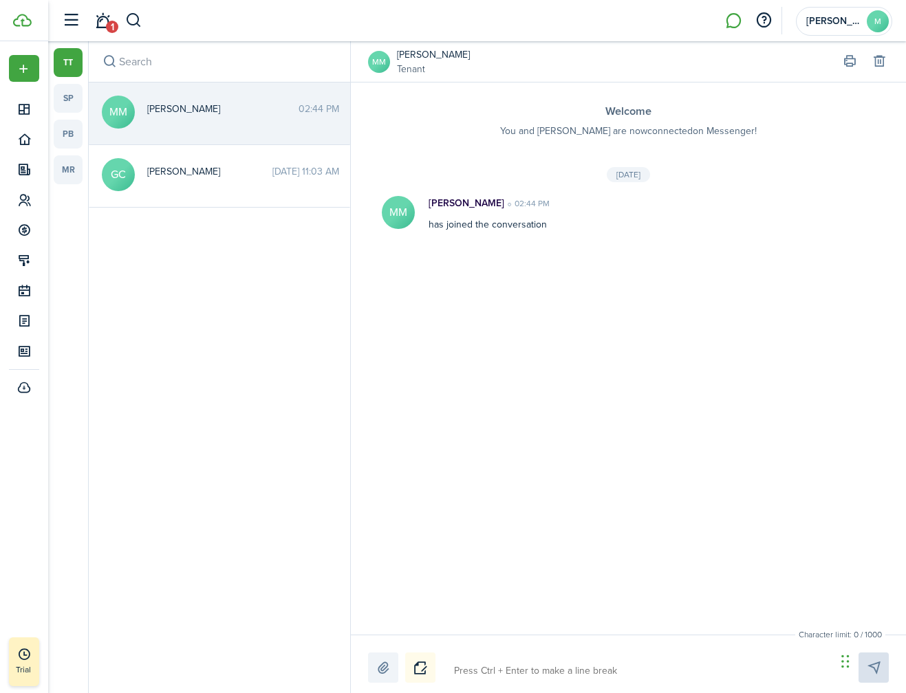
click at [262, 114] on span "[PERSON_NAME]" at bounding box center [222, 109] width 151 height 14
click at [376, 59] on avatar-text "MM" at bounding box center [379, 62] width 22 height 22
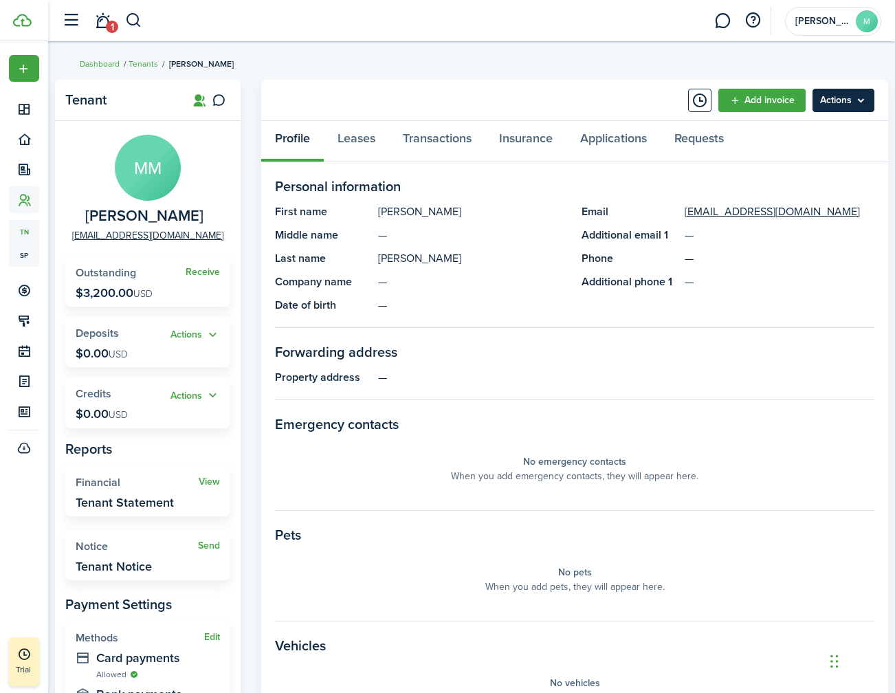
click at [847, 104] on menu-btn "Actions" at bounding box center [844, 100] width 62 height 23
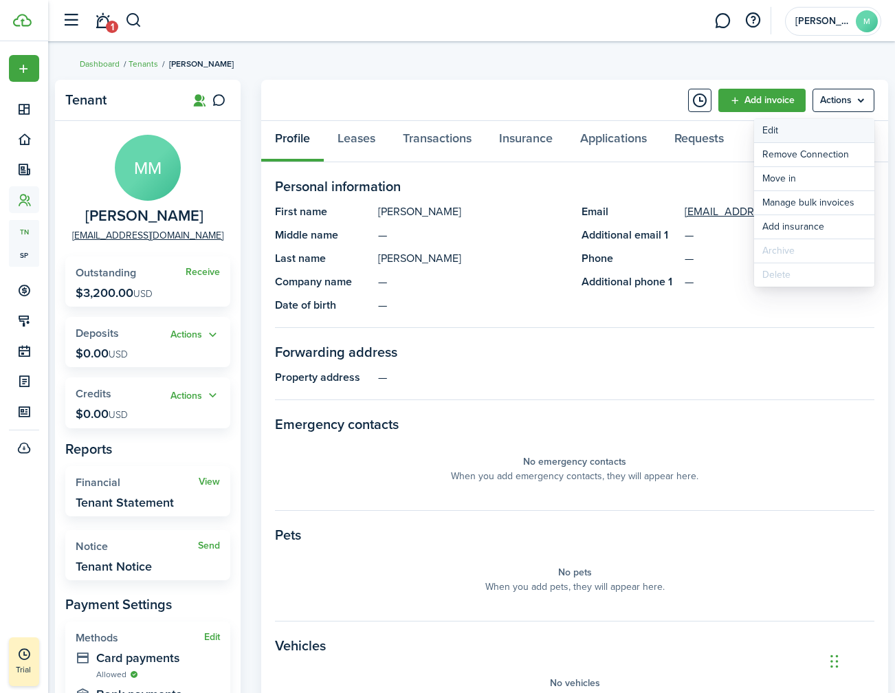
click at [821, 131] on link "Edit" at bounding box center [814, 130] width 120 height 23
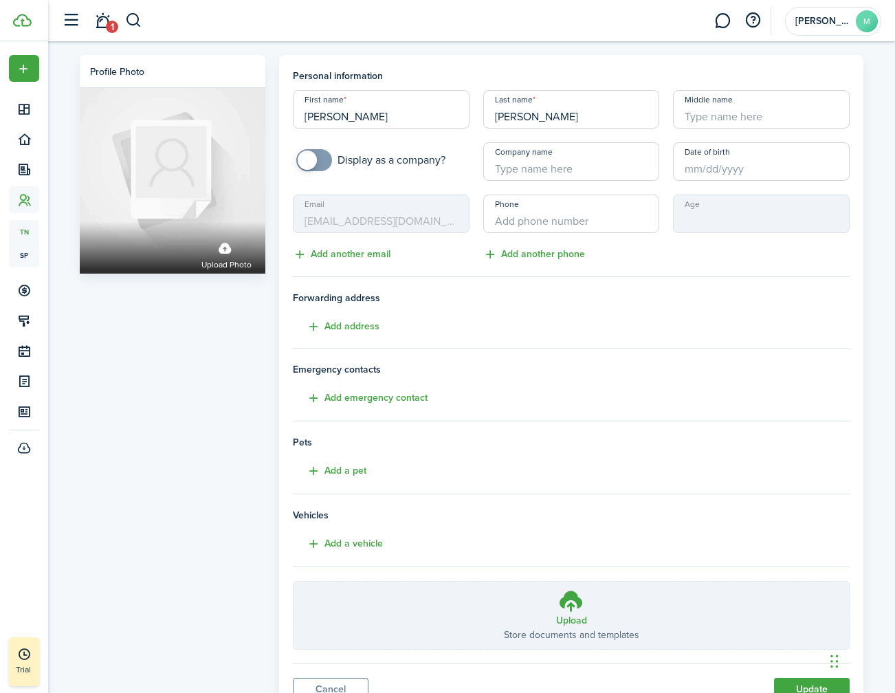
click at [363, 119] on input "[PERSON_NAME]" at bounding box center [381, 109] width 177 height 39
type input "MiguelT"
click at [569, 124] on input "[PERSON_NAME]" at bounding box center [571, 109] width 177 height 39
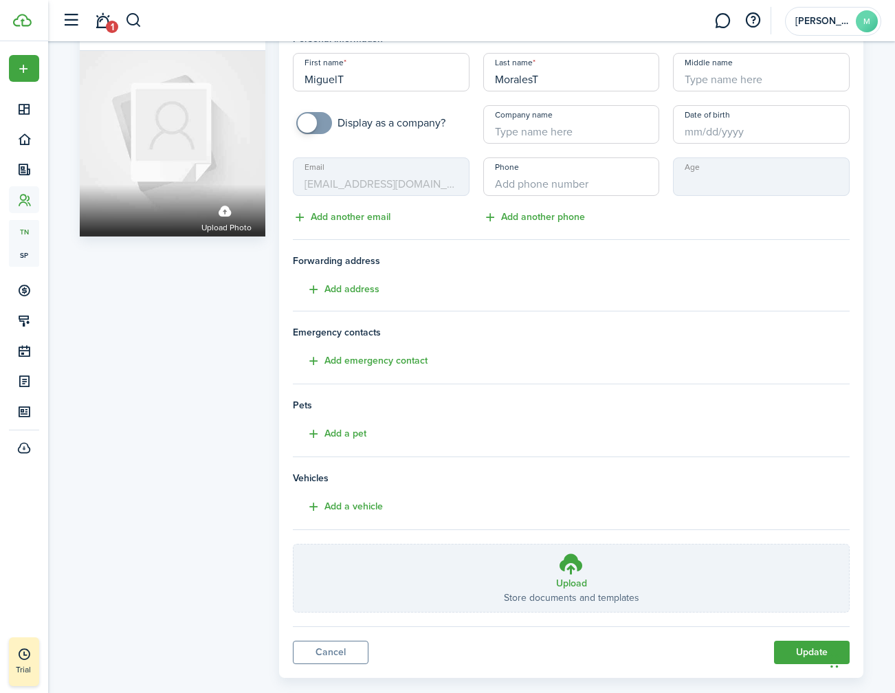
scroll to position [60, 0]
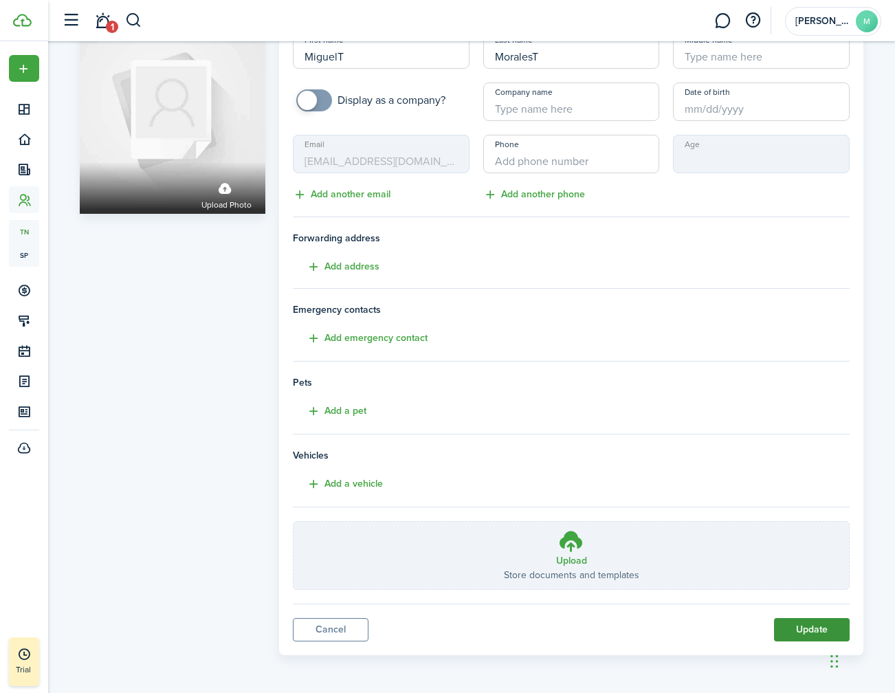
type input "MoralesT"
click at [795, 629] on button "Update" at bounding box center [812, 629] width 76 height 23
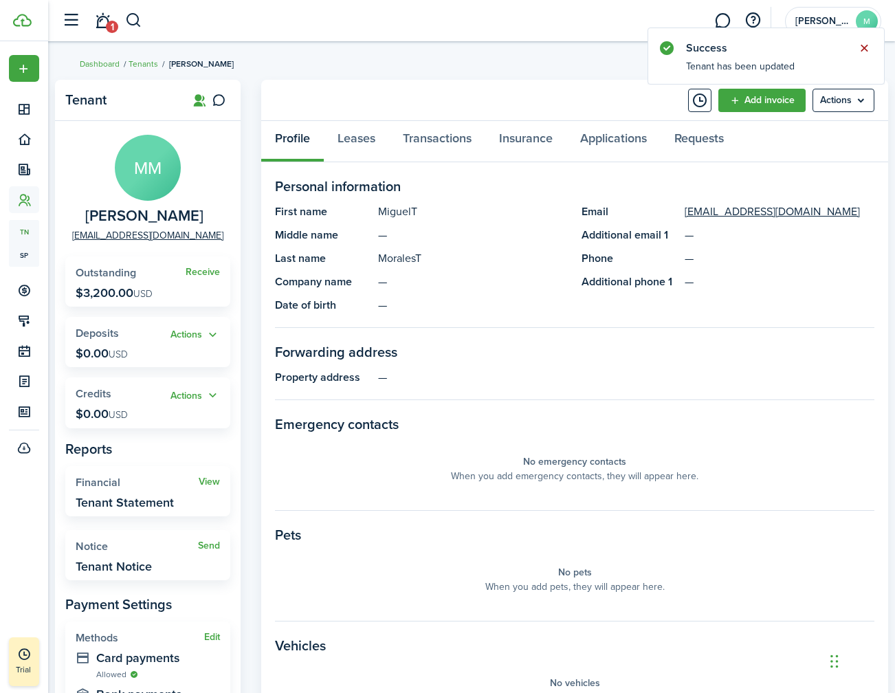
click at [869, 45] on button "Close notify" at bounding box center [864, 48] width 19 height 19
click at [106, 20] on link "1" at bounding box center [102, 20] width 26 height 35
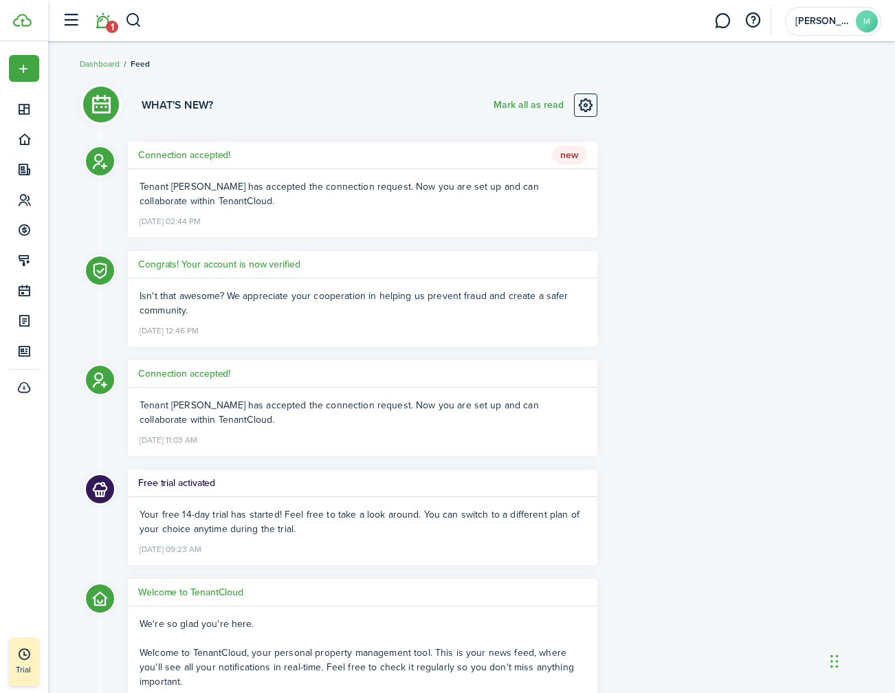
click at [279, 189] on span "Tenant [PERSON_NAME] has accepted the connection request. Now you are set up an…" at bounding box center [340, 193] width 400 height 29
click at [538, 107] on button "Mark all as read" at bounding box center [529, 105] width 70 height 23
